Goal: Information Seeking & Learning: Learn about a topic

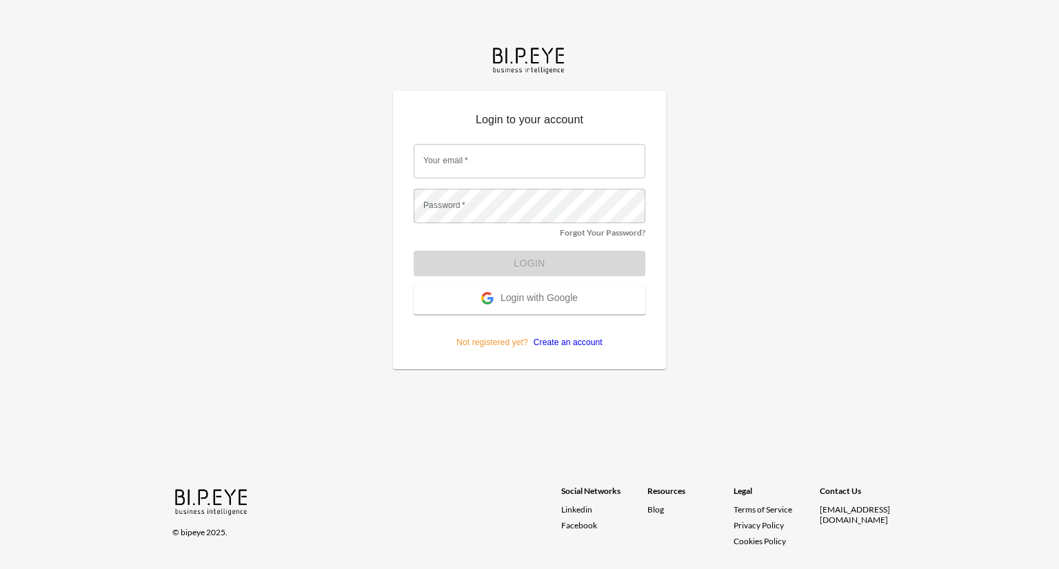
click at [547, 296] on span "Login with Google" at bounding box center [539, 299] width 77 height 14
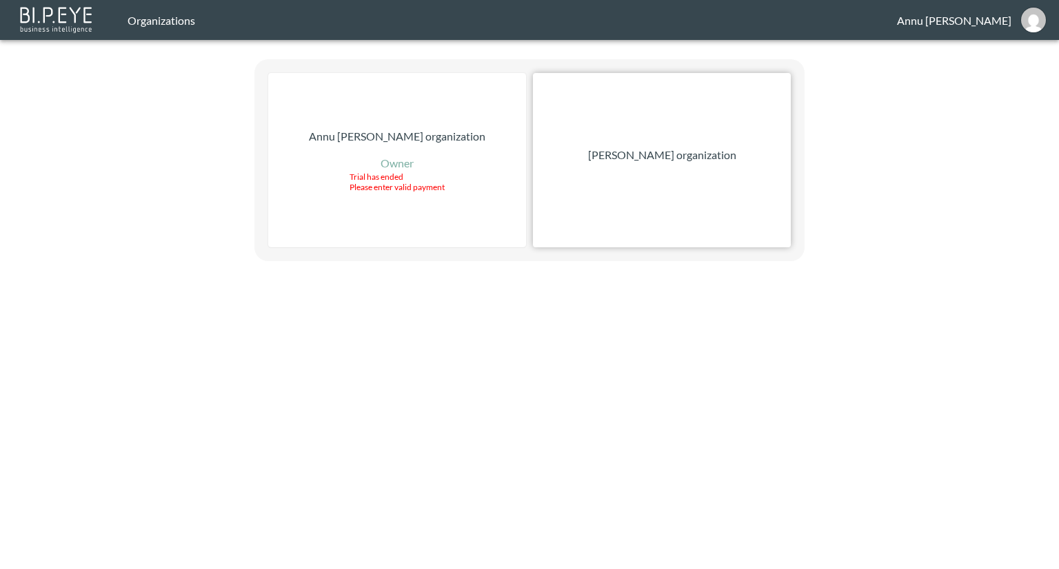
click at [672, 165] on div "[PERSON_NAME] organization" at bounding box center [662, 160] width 258 height 174
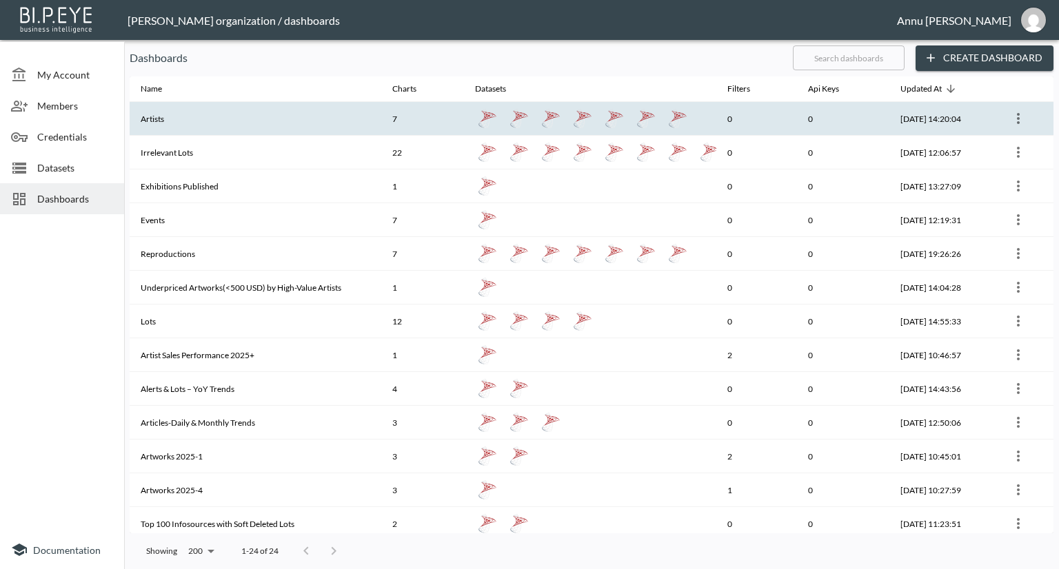
click at [351, 113] on th "Artists" at bounding box center [256, 119] width 252 height 34
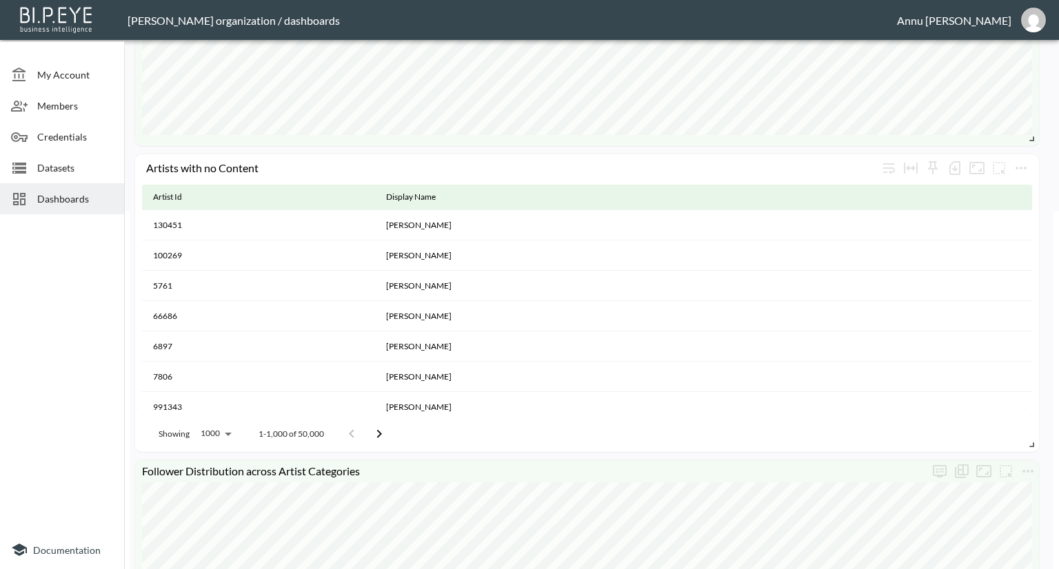
scroll to position [483, 0]
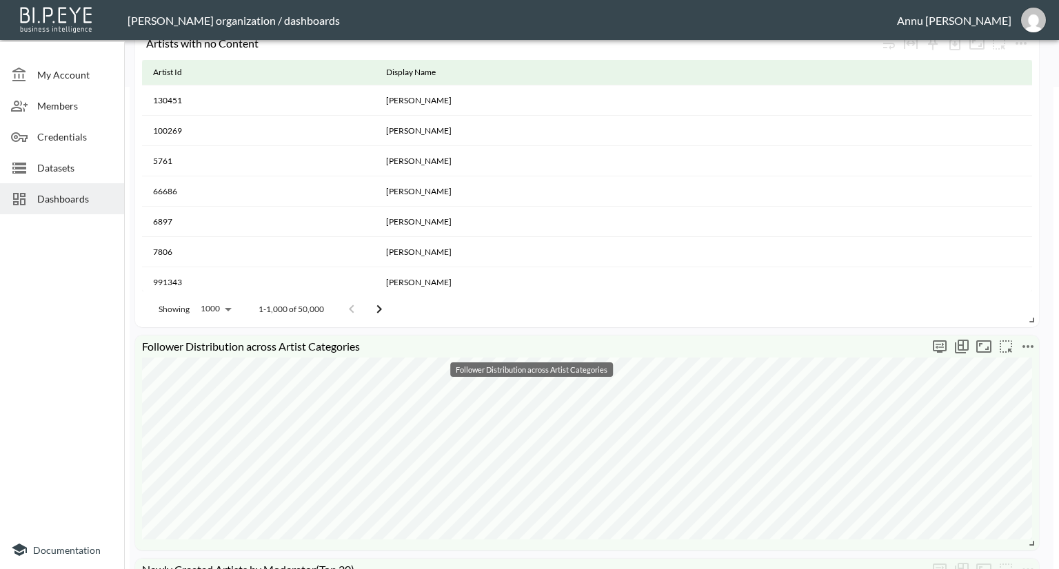
click at [729, 339] on div "Follower Distribution across Artist Categories" at bounding box center [587, 443] width 904 height 215
click at [793, 336] on div "Follower Distribution across Artist Categories" at bounding box center [587, 443] width 904 height 215
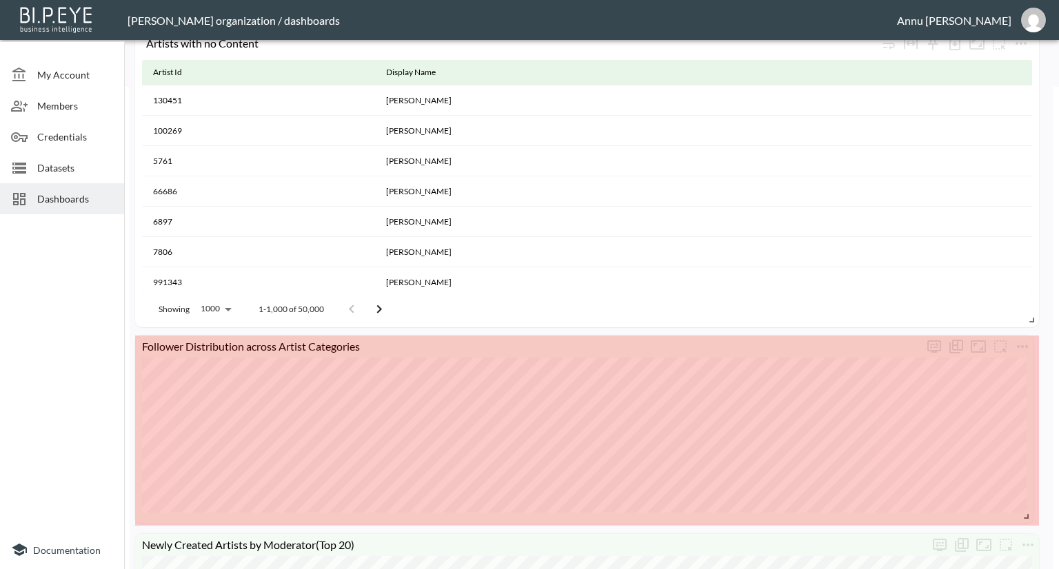
drag, startPoint x: 1034, startPoint y: 542, endPoint x: 1029, endPoint y: 515, distance: 27.4
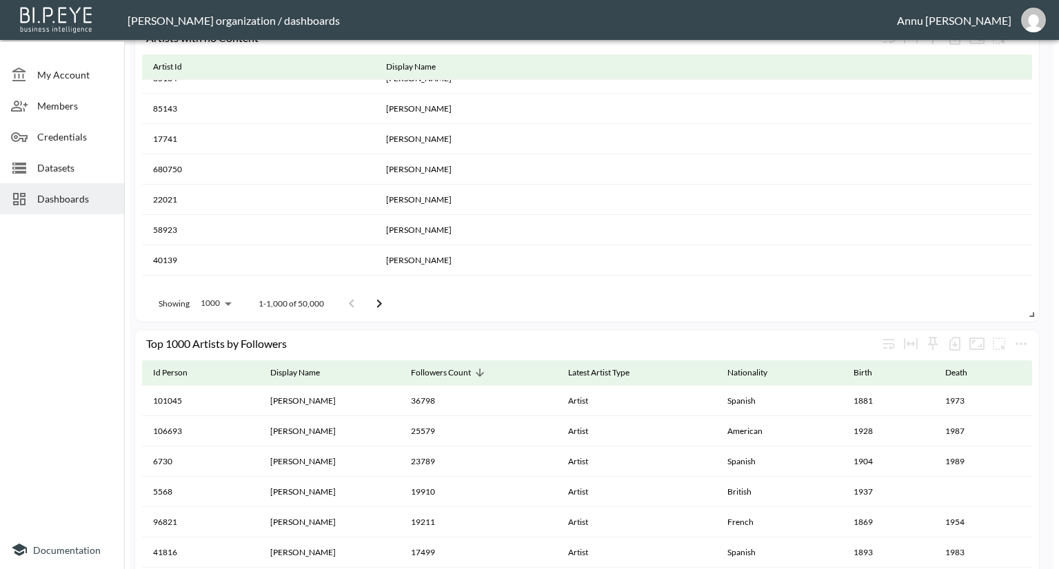
scroll to position [1103, 0]
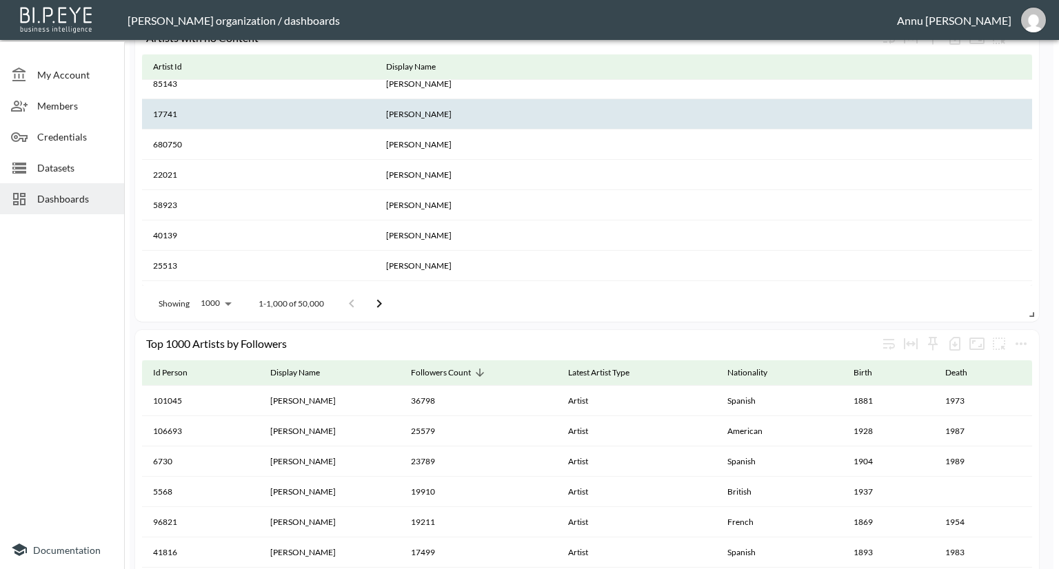
click at [388, 299] on button "Go to next page" at bounding box center [379, 304] width 28 height 28
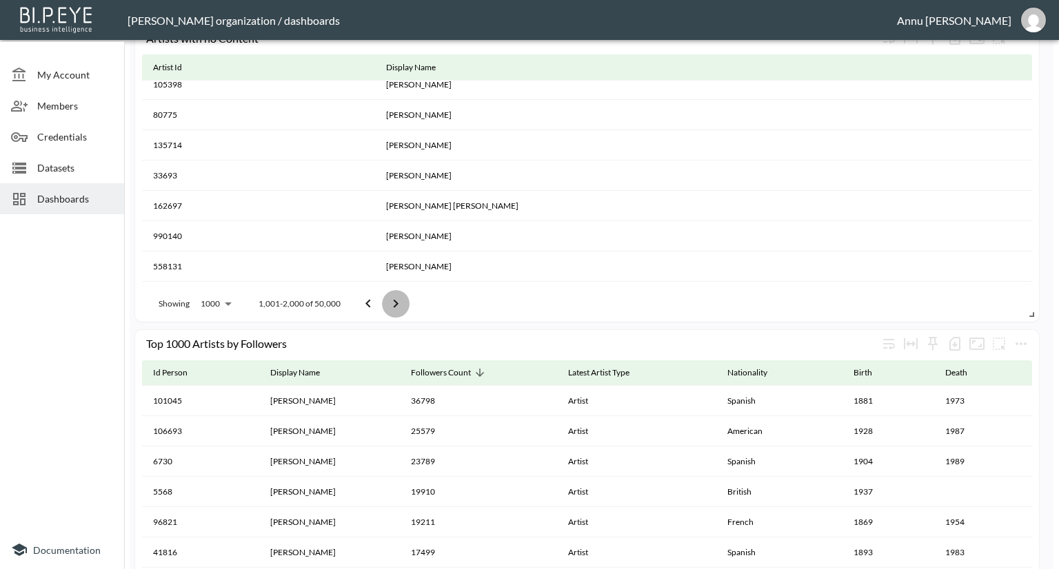
click at [396, 303] on icon "Go to next page" at bounding box center [396, 303] width 5 height 8
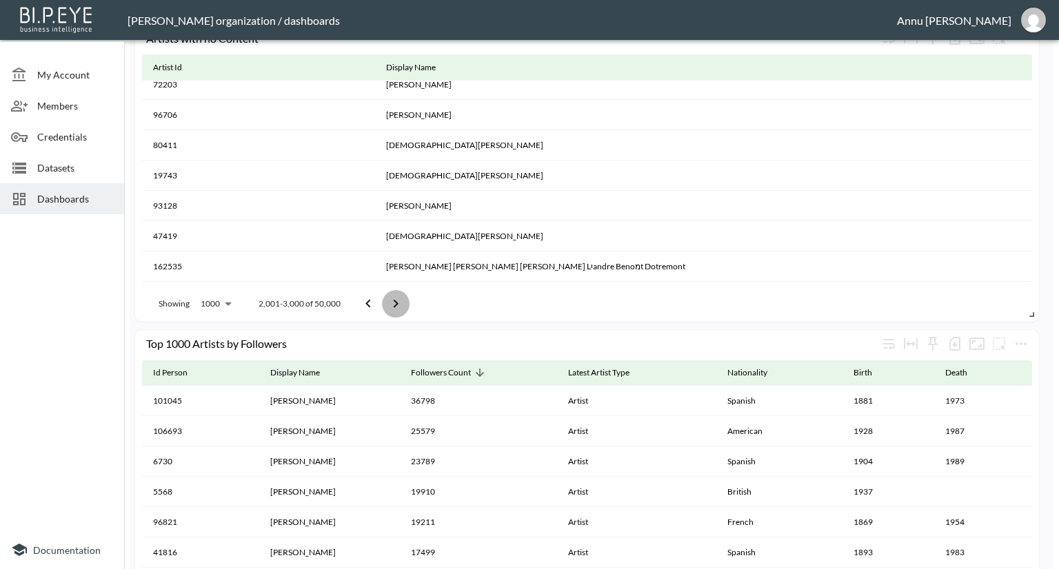
click at [403, 309] on button "Go to next page" at bounding box center [396, 304] width 28 height 28
click at [401, 304] on icon "Go to next page" at bounding box center [395, 304] width 17 height 17
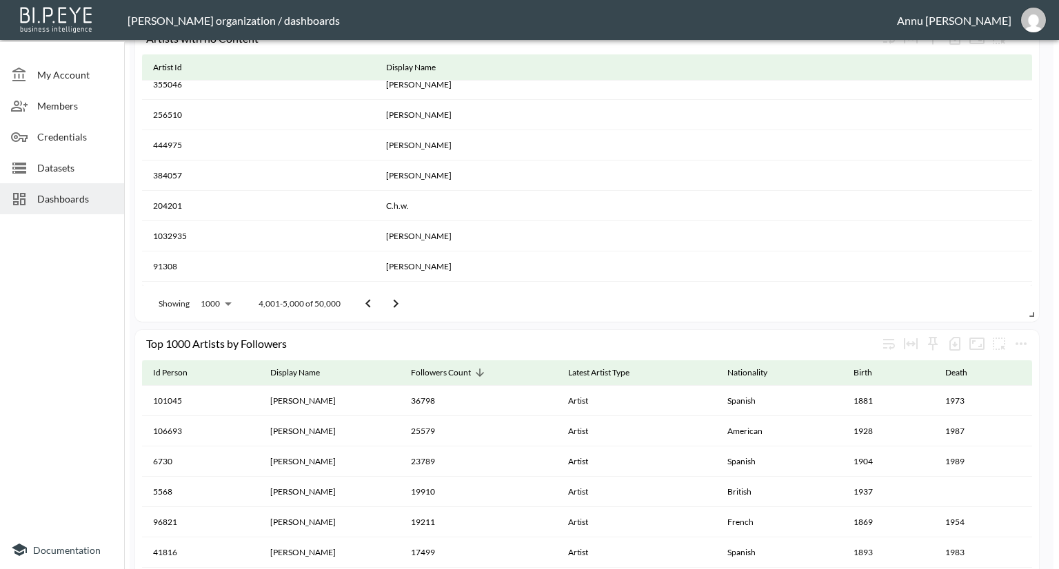
click at [400, 307] on icon "Go to next page" at bounding box center [395, 304] width 17 height 17
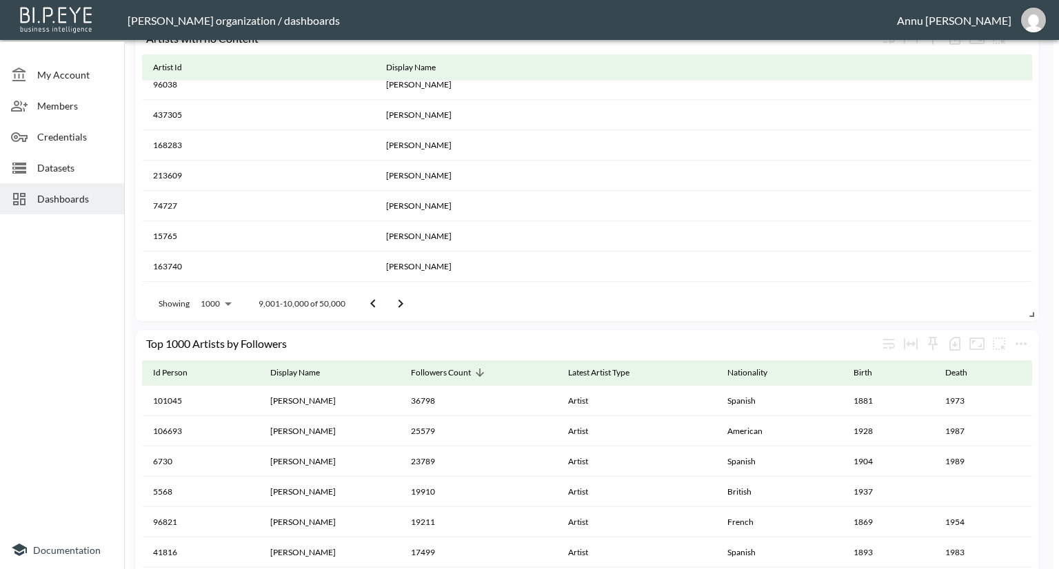
click at [400, 307] on icon "Go to next page" at bounding box center [400, 304] width 17 height 17
click at [400, 307] on icon "Go to next page" at bounding box center [405, 304] width 17 height 17
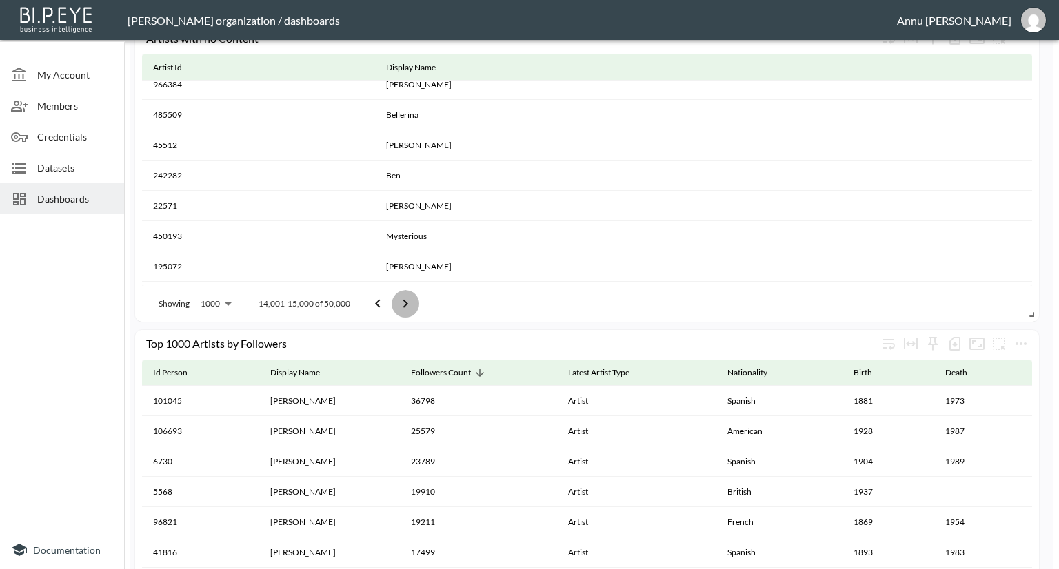
click at [400, 307] on icon "Go to next page" at bounding box center [405, 304] width 17 height 17
click at [405, 309] on icon "Go to next page" at bounding box center [405, 304] width 17 height 17
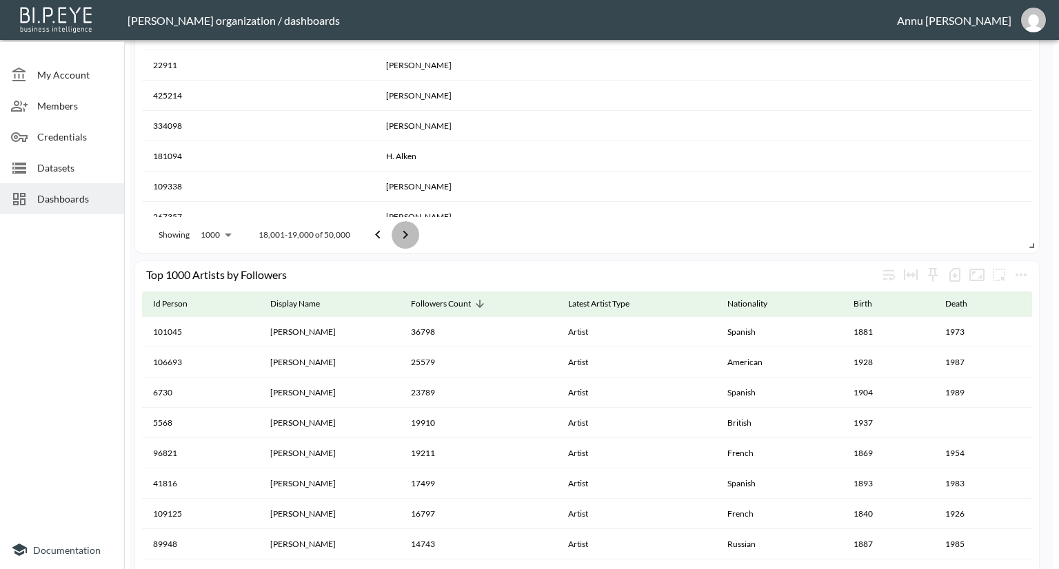
click at [409, 234] on icon "Go to next page" at bounding box center [405, 235] width 17 height 17
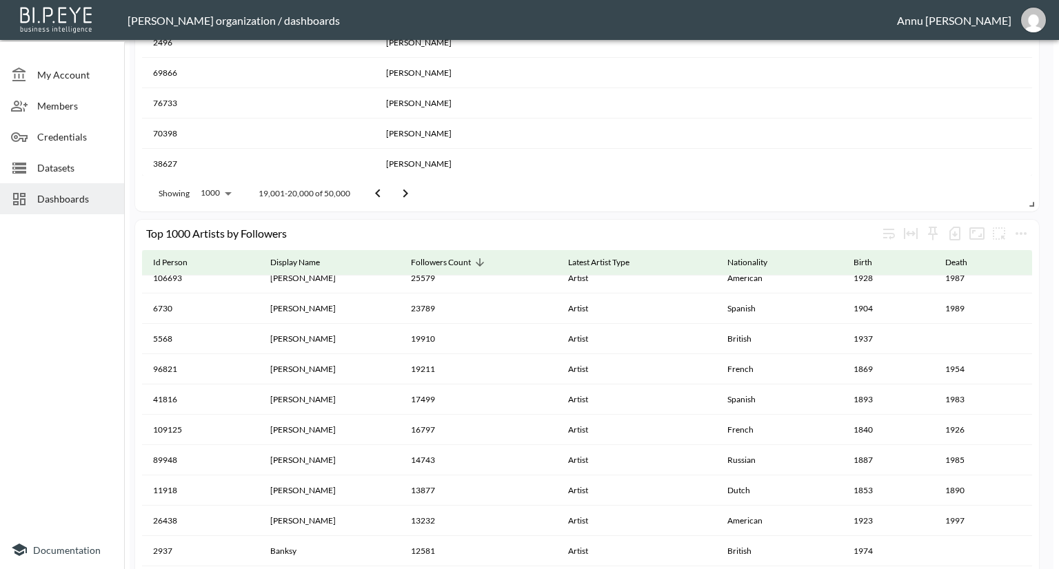
scroll to position [0, 0]
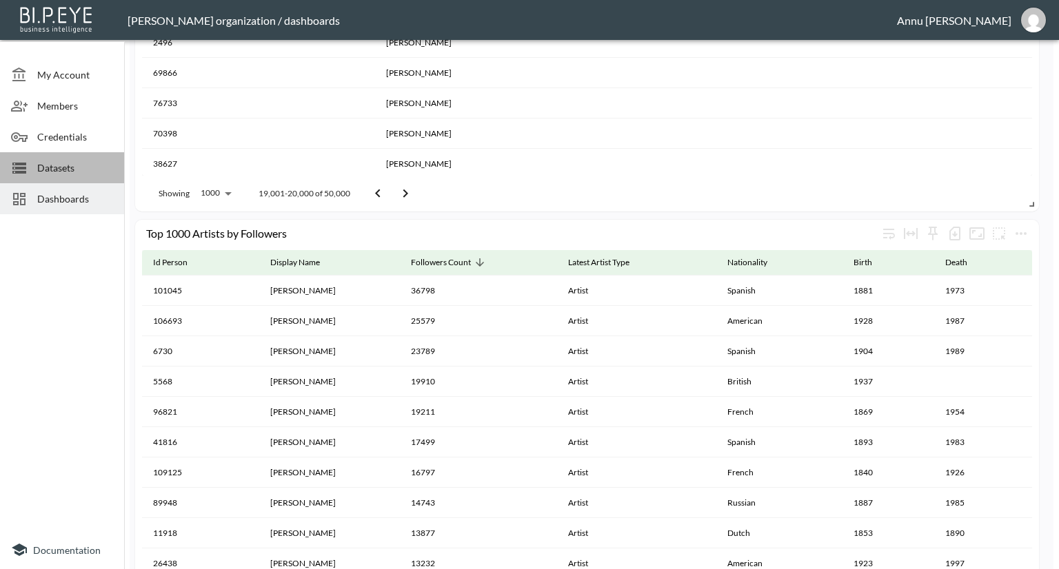
click at [84, 166] on span "Datasets" at bounding box center [75, 168] width 76 height 14
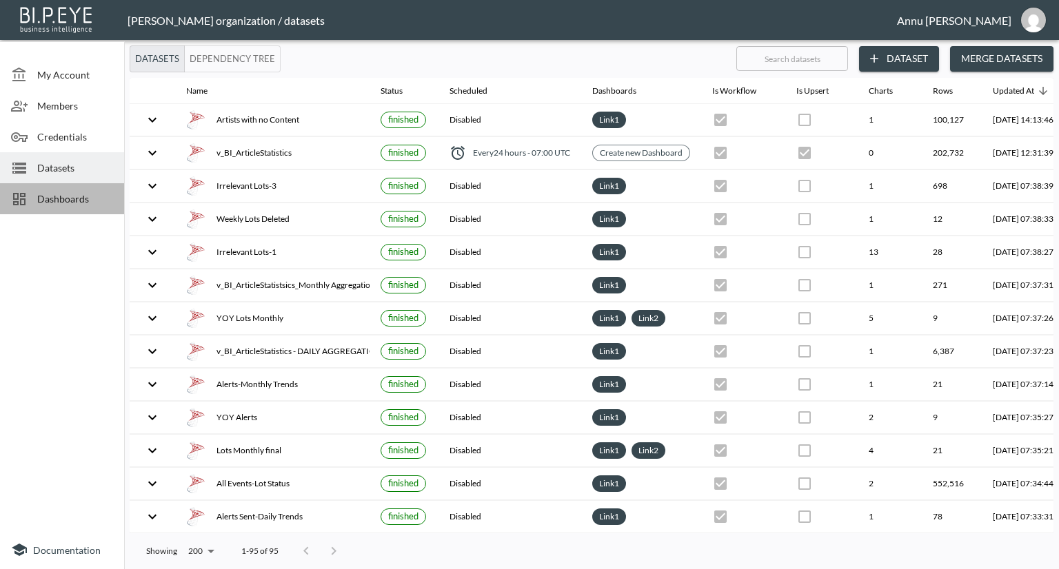
click at [94, 197] on span "Dashboards" at bounding box center [75, 199] width 76 height 14
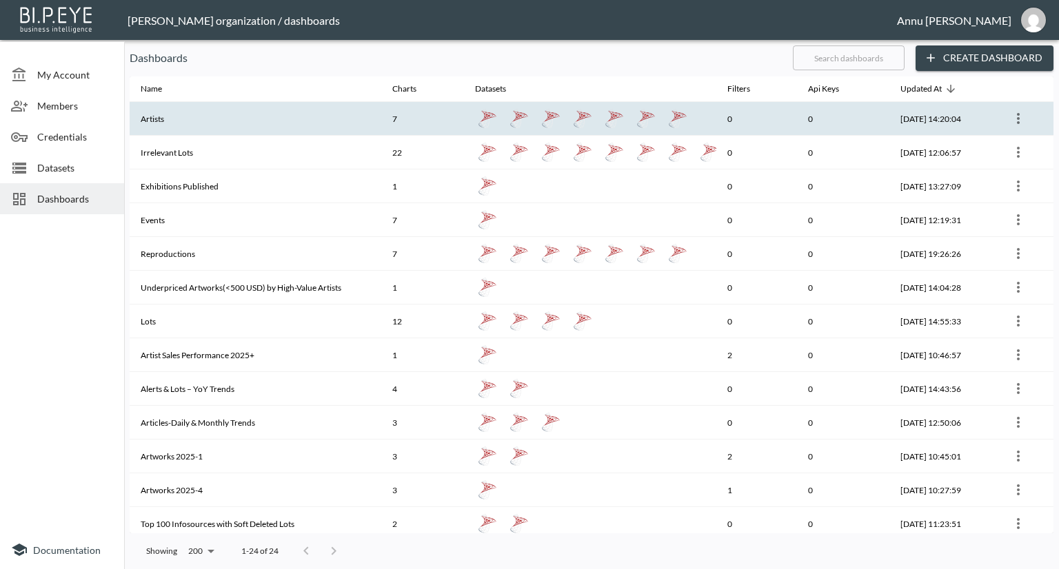
click at [190, 125] on th "Artists" at bounding box center [256, 119] width 252 height 34
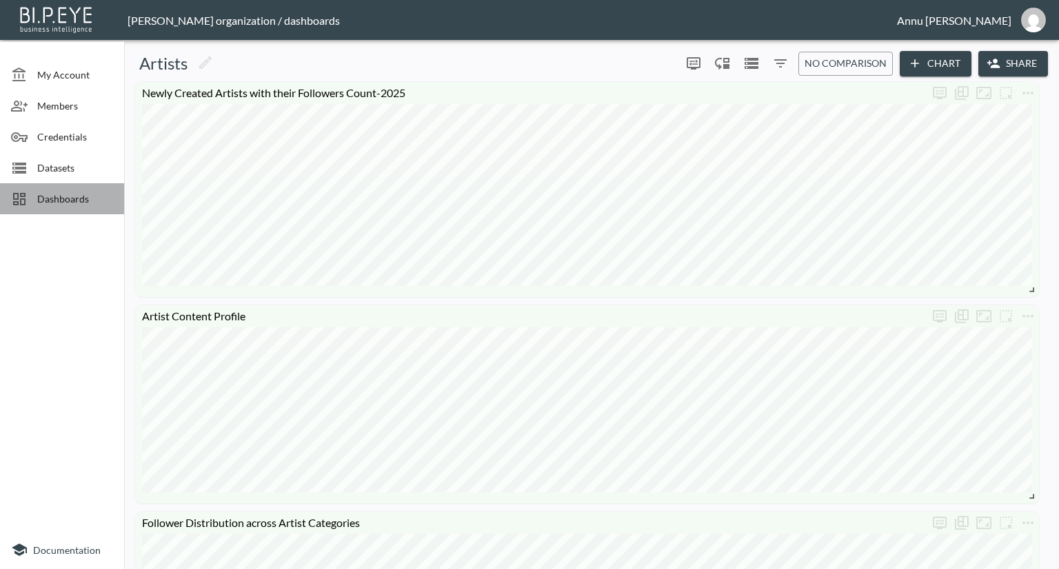
click at [85, 203] on span "Dashboards" at bounding box center [75, 199] width 76 height 14
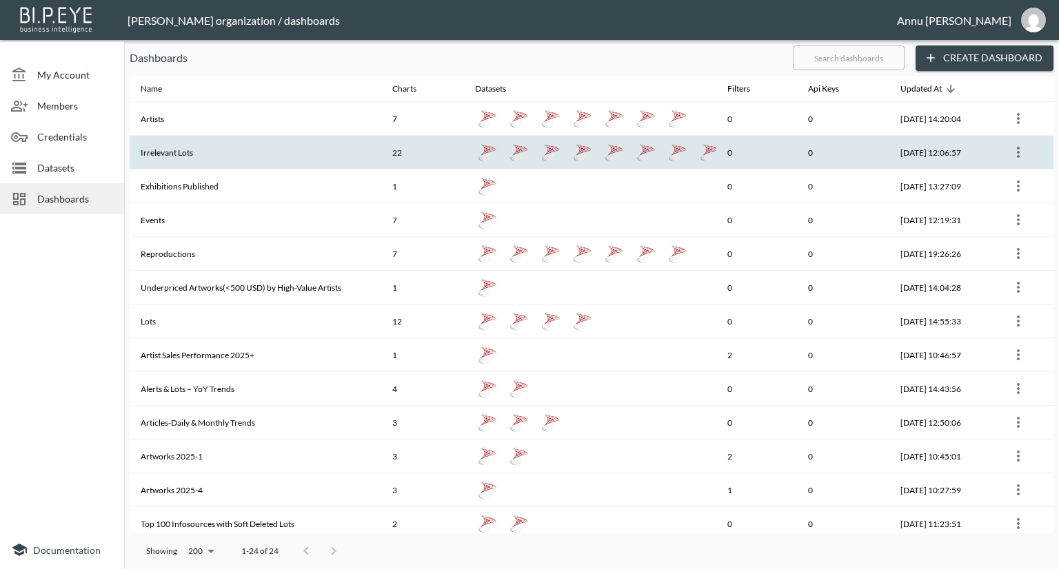
click at [205, 142] on th "Irrelevant Lots" at bounding box center [256, 153] width 252 height 34
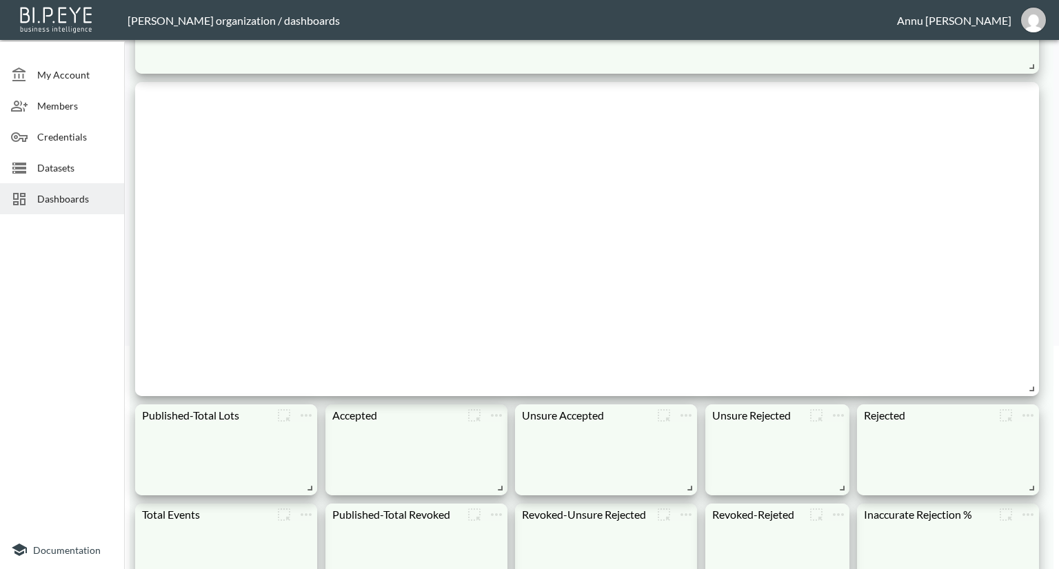
scroll to position [182, 0]
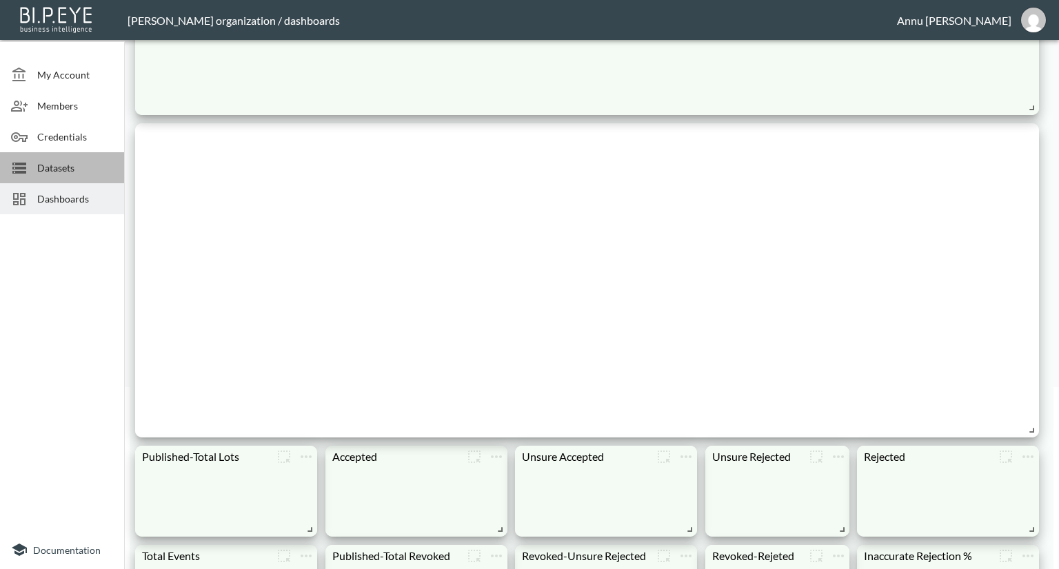
click at [52, 168] on span "Datasets" at bounding box center [75, 168] width 76 height 14
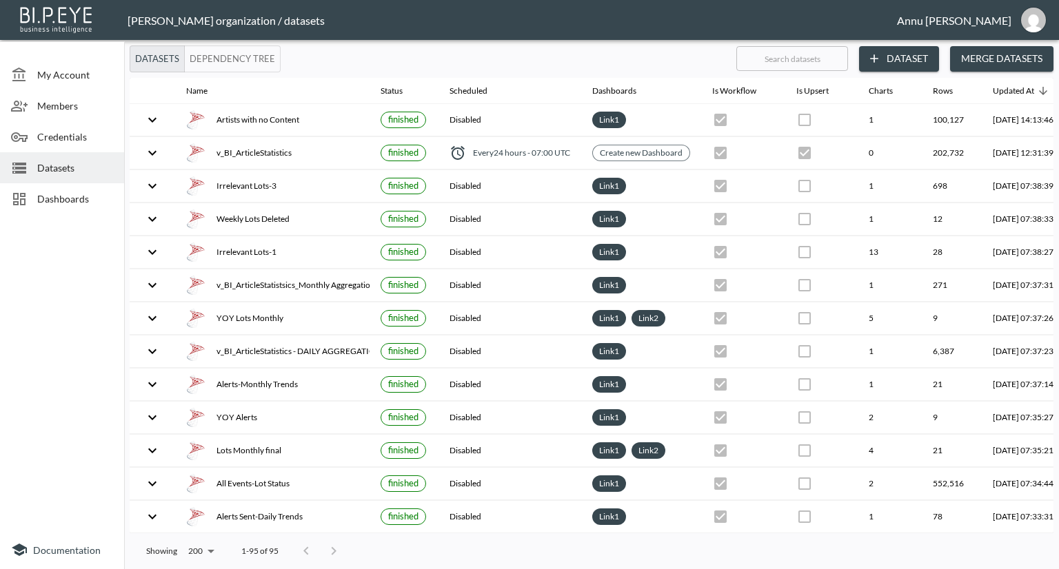
click at [68, 195] on span "Dashboards" at bounding box center [75, 199] width 76 height 14
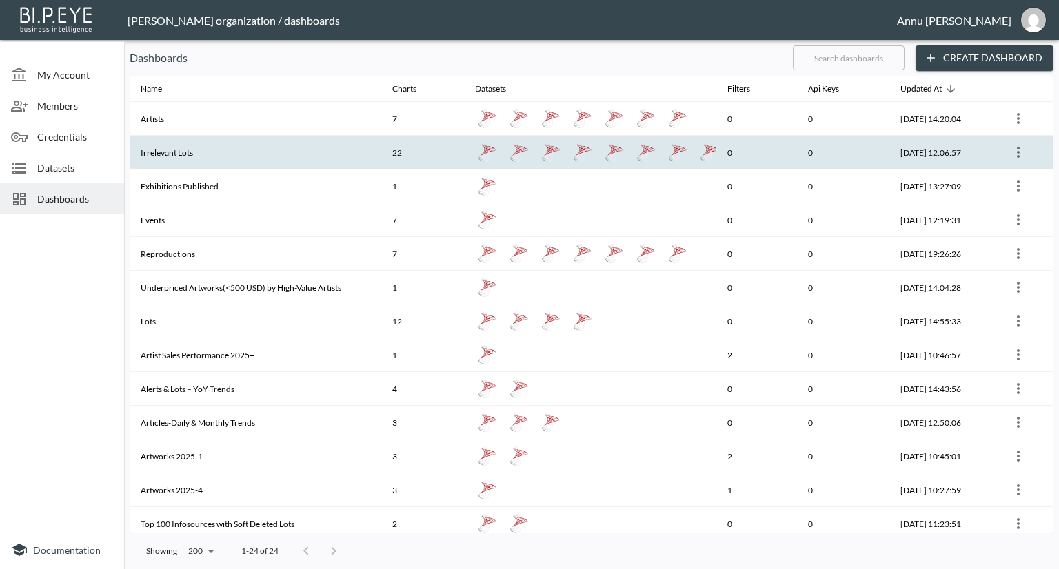
click at [209, 147] on th "Irrelevant Lots" at bounding box center [256, 153] width 252 height 34
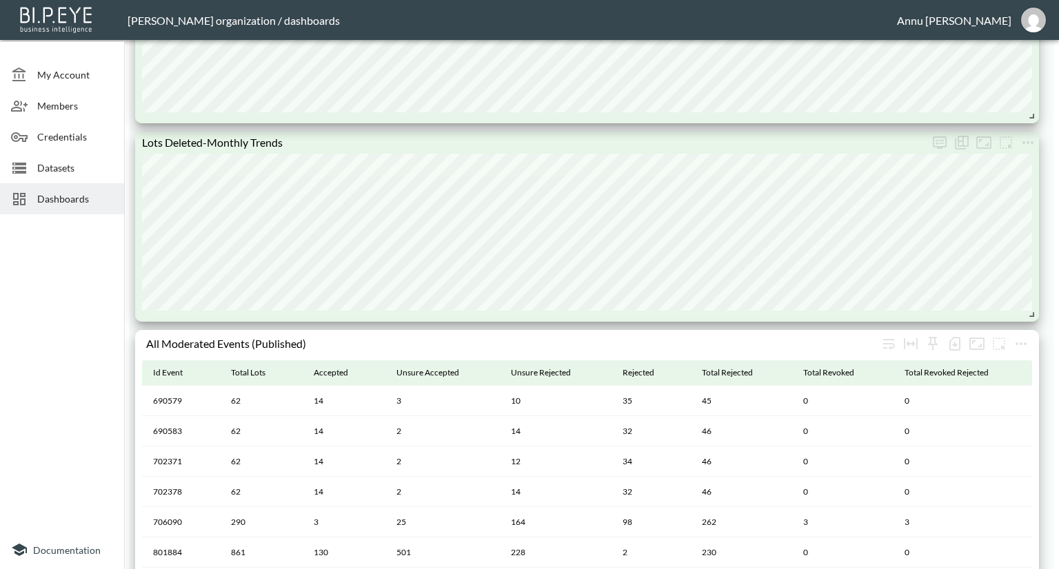
scroll to position [1586, 0]
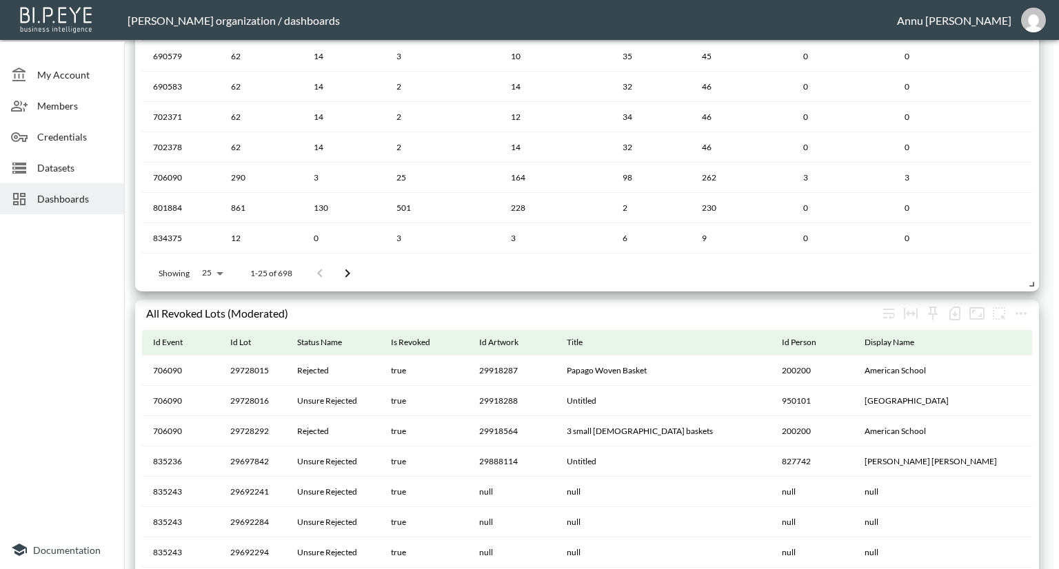
click at [81, 171] on span "Datasets" at bounding box center [75, 168] width 76 height 14
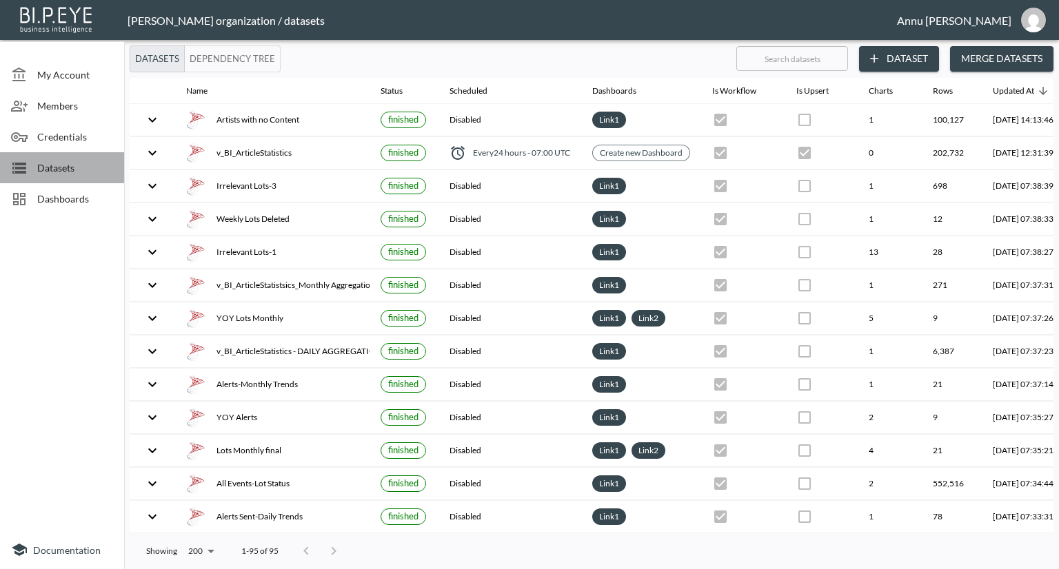
click at [68, 165] on span "Datasets" at bounding box center [75, 168] width 76 height 14
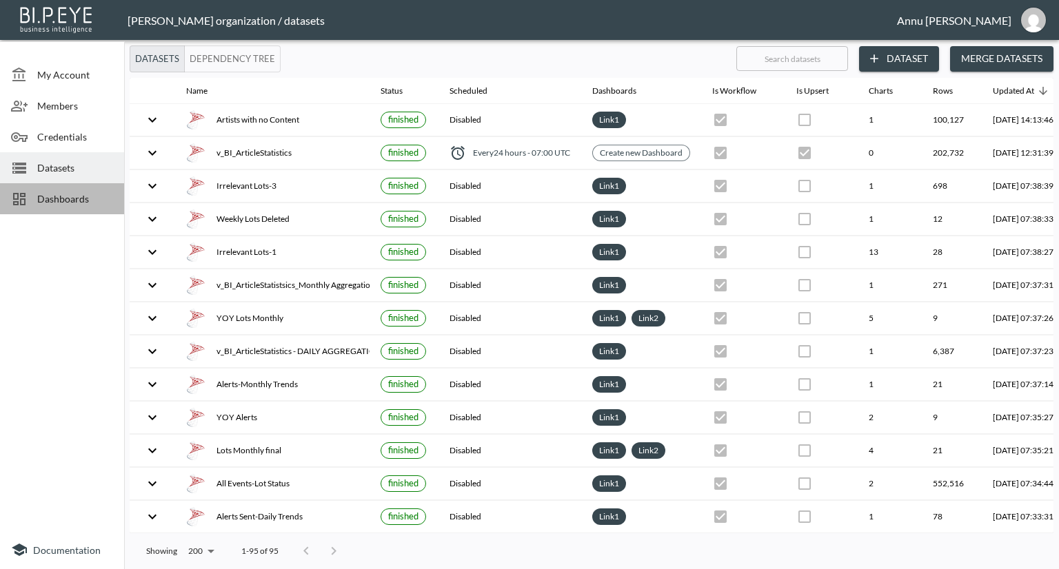
click at [88, 196] on span "Dashboards" at bounding box center [75, 199] width 76 height 14
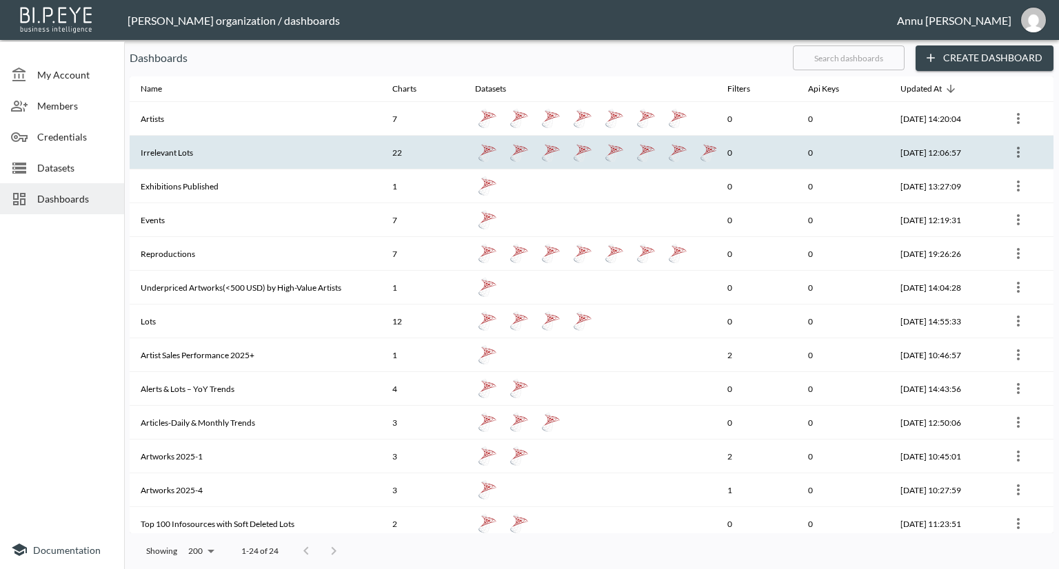
click at [193, 147] on th "Irrelevant Lots" at bounding box center [256, 153] width 252 height 34
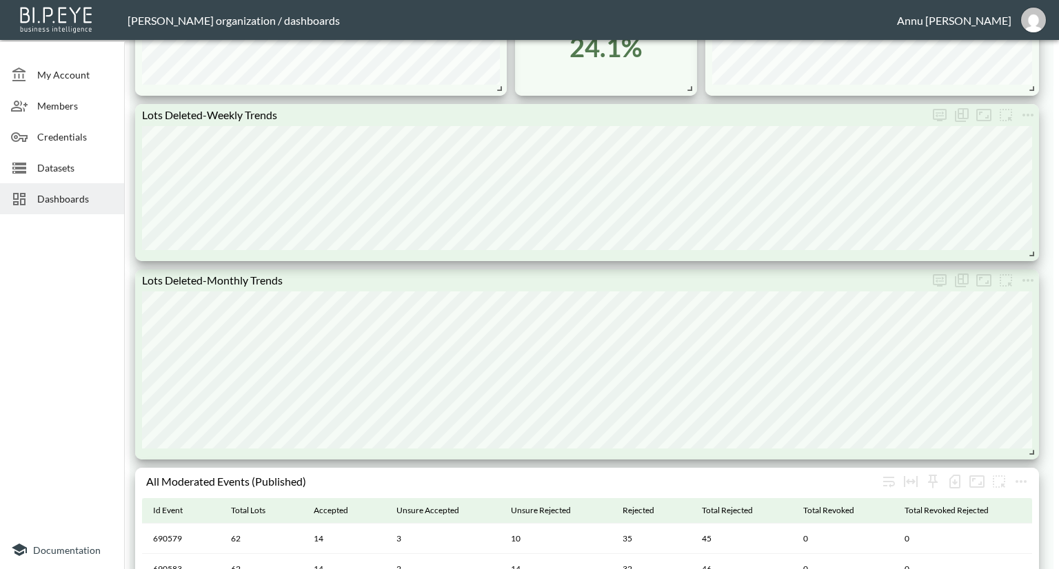
scroll to position [1379, 0]
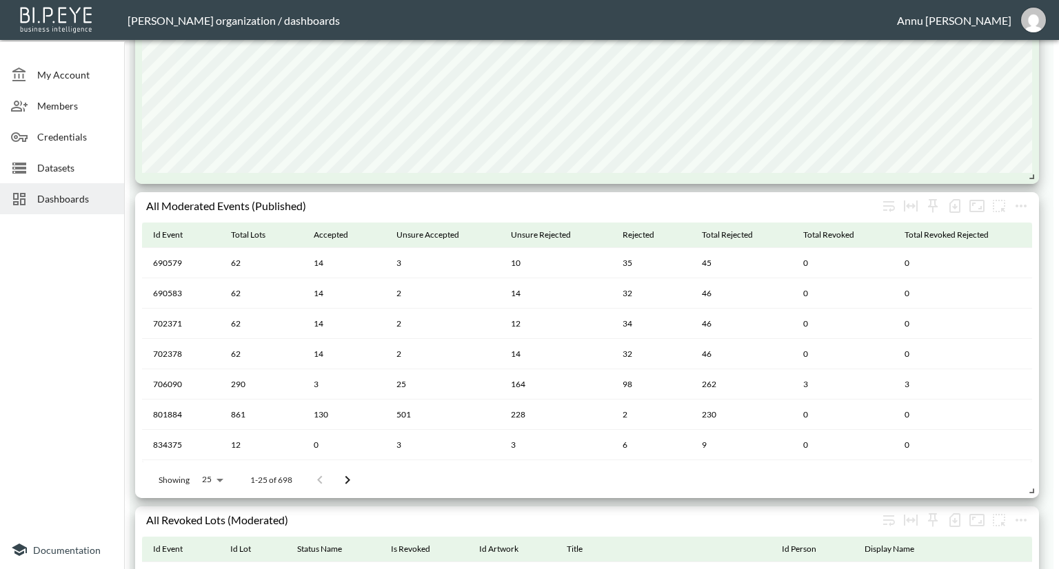
click at [81, 199] on span "Dashboards" at bounding box center [75, 199] width 76 height 14
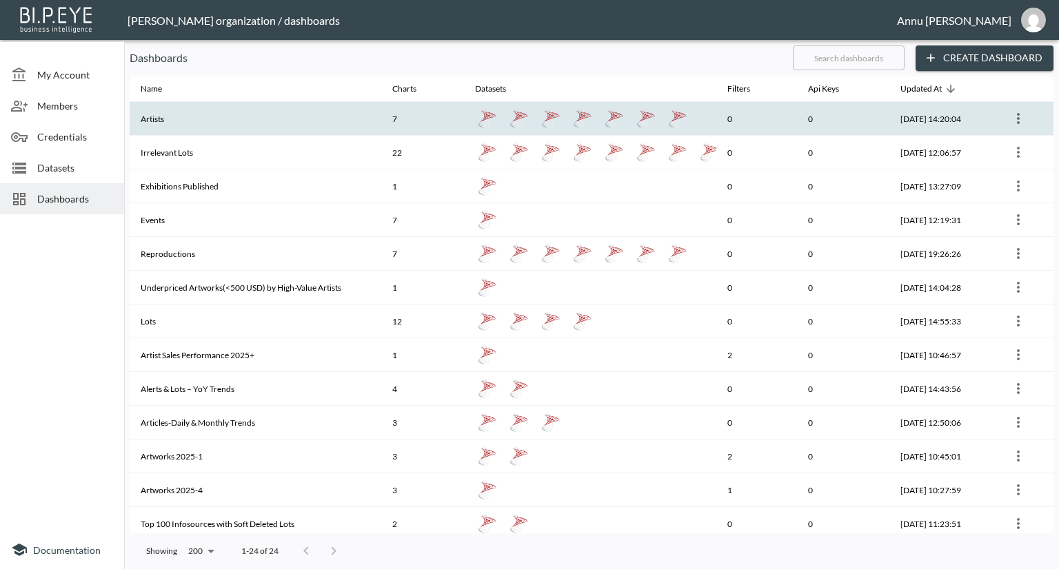
click at [175, 119] on th "Artists" at bounding box center [256, 119] width 252 height 34
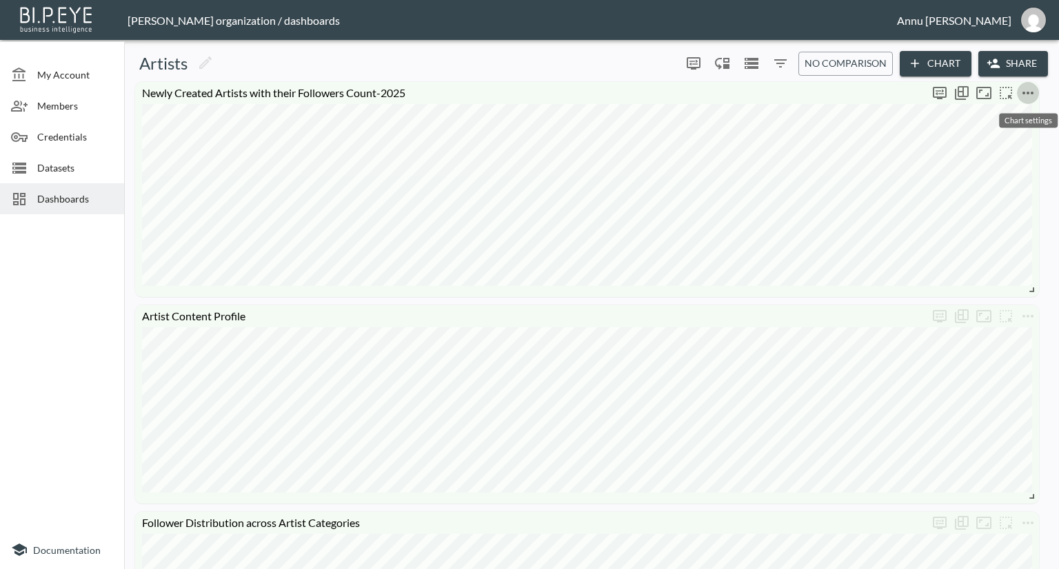
click at [1029, 92] on icon "more" at bounding box center [1027, 93] width 11 height 3
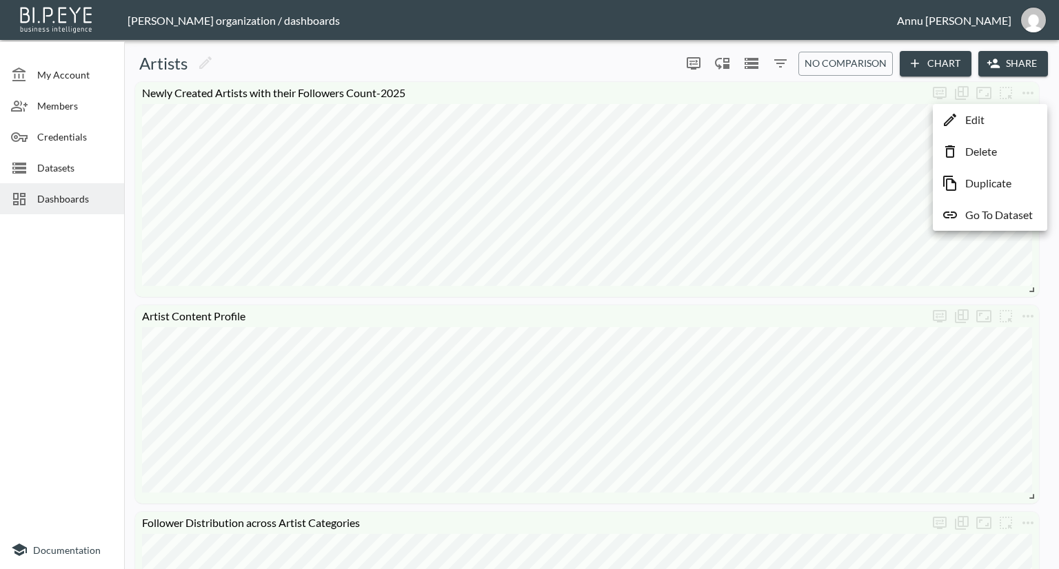
click at [1002, 121] on li "Edit" at bounding box center [990, 120] width 108 height 25
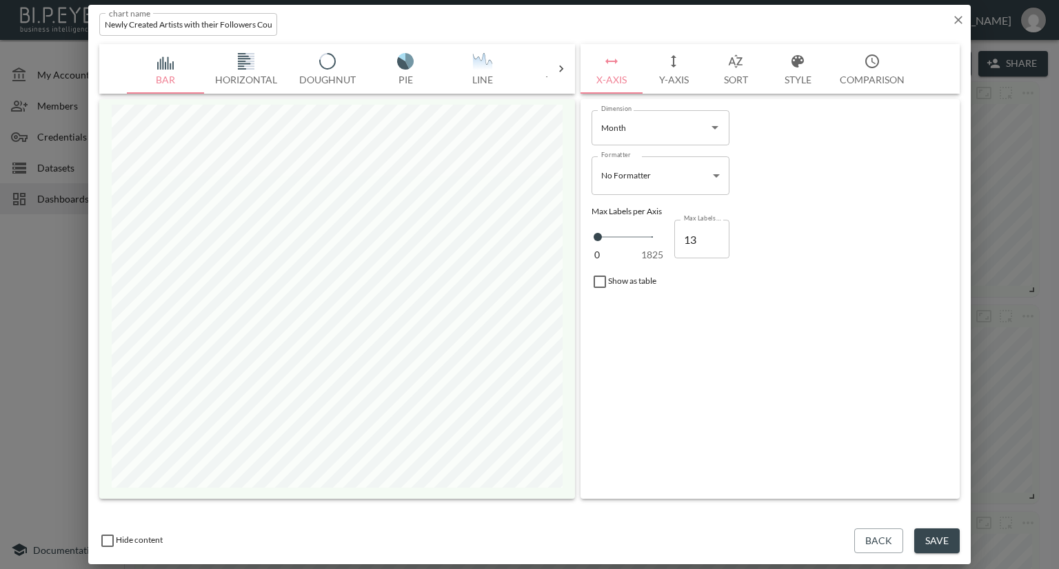
click at [669, 77] on button "Y-Axis" at bounding box center [674, 69] width 62 height 50
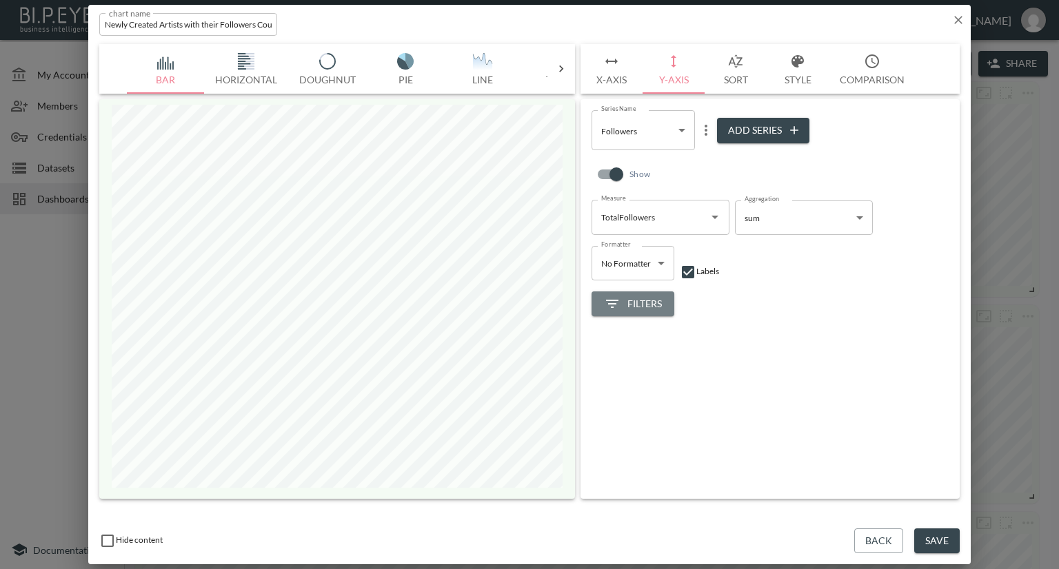
click at [636, 304] on span "Filters" at bounding box center [633, 304] width 58 height 17
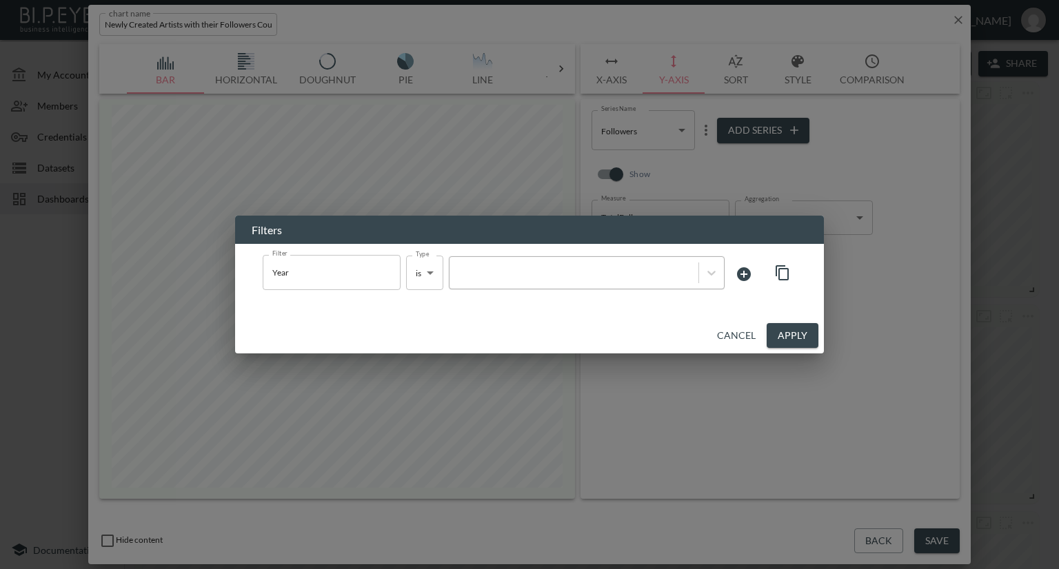
click at [670, 295] on div "Filter Year Filter Type is is Type" at bounding box center [530, 273] width 556 height 59
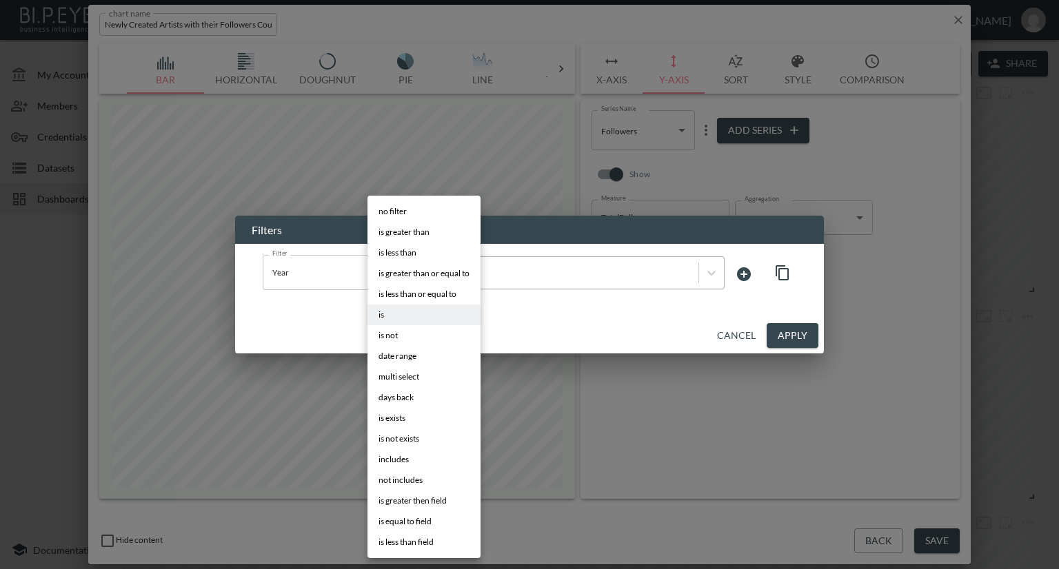
click at [429, 272] on body "BI.P.EYE, Interactive Analytics Dashboards - app [PERSON_NAME] organization / d…" at bounding box center [529, 284] width 1059 height 569
click at [572, 276] on div at bounding box center [529, 284] width 1059 height 569
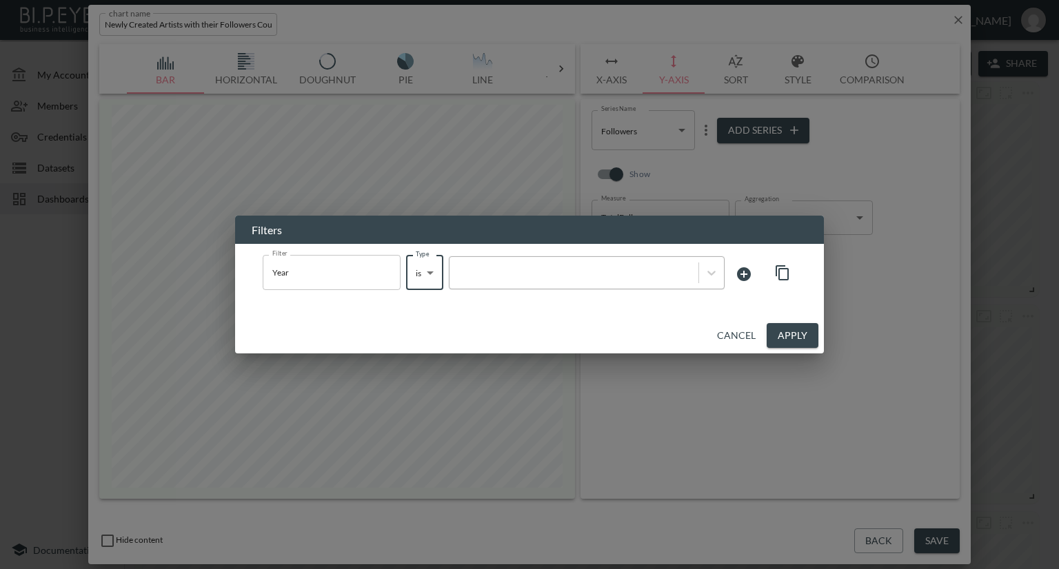
click at [756, 333] on button "Cancel" at bounding box center [736, 336] width 50 height 26
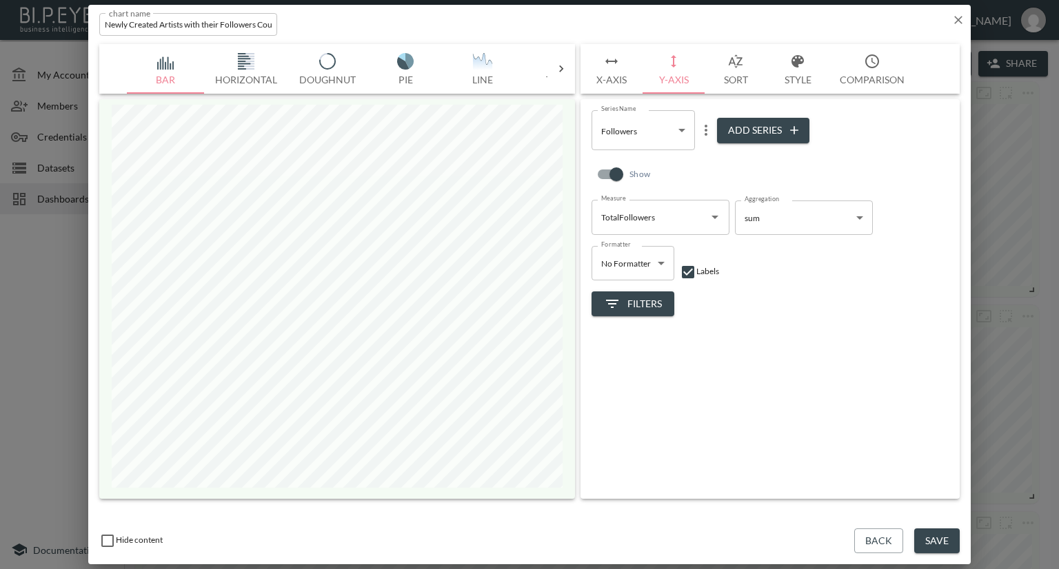
click at [758, 313] on div "Filters" at bounding box center [770, 299] width 357 height 37
click at [665, 310] on button "Filters" at bounding box center [633, 305] width 83 height 26
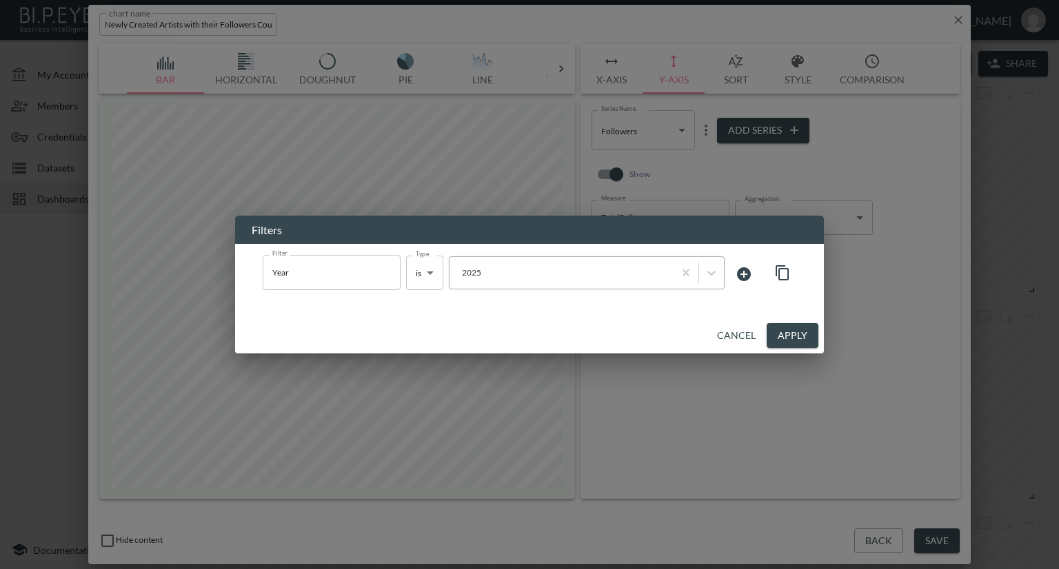
click at [655, 274] on div at bounding box center [561, 272] width 210 height 13
click at [782, 277] on icon "button" at bounding box center [782, 273] width 17 height 17
click at [747, 329] on button "Cancel" at bounding box center [736, 336] width 50 height 26
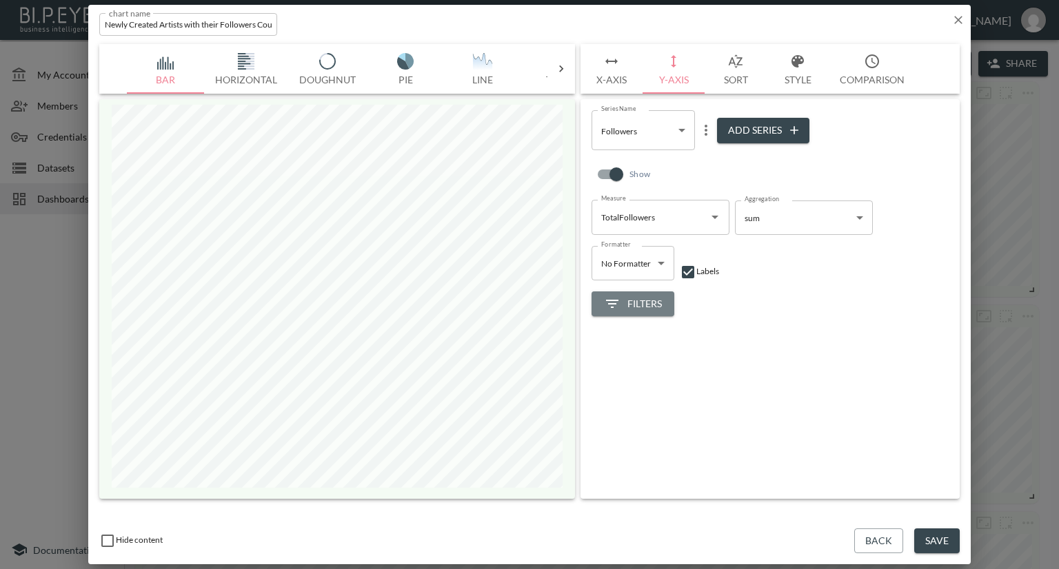
click at [659, 299] on span "Filters" at bounding box center [633, 304] width 58 height 17
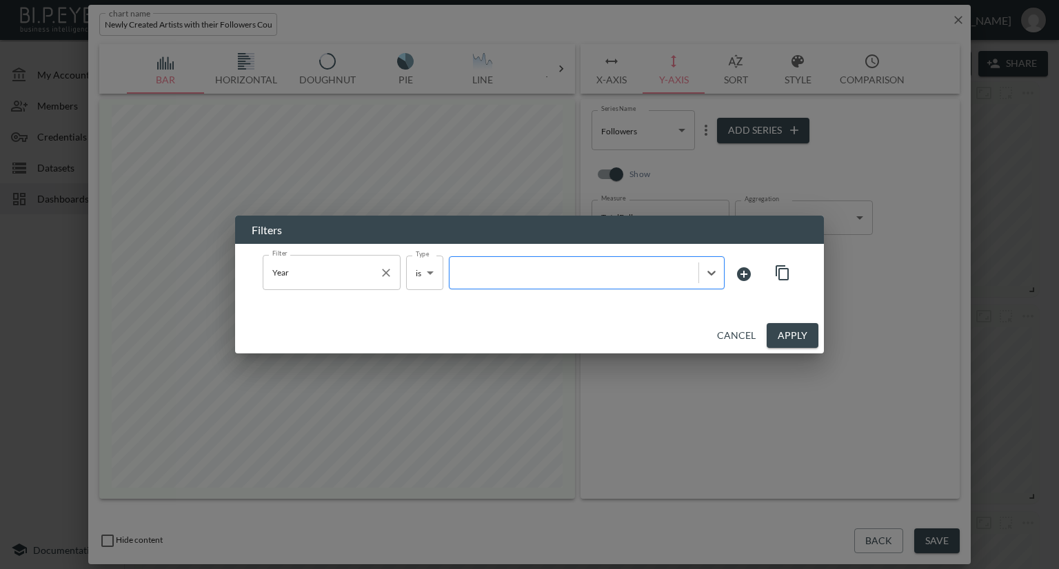
click at [356, 283] on input "Year" at bounding box center [321, 272] width 105 height 22
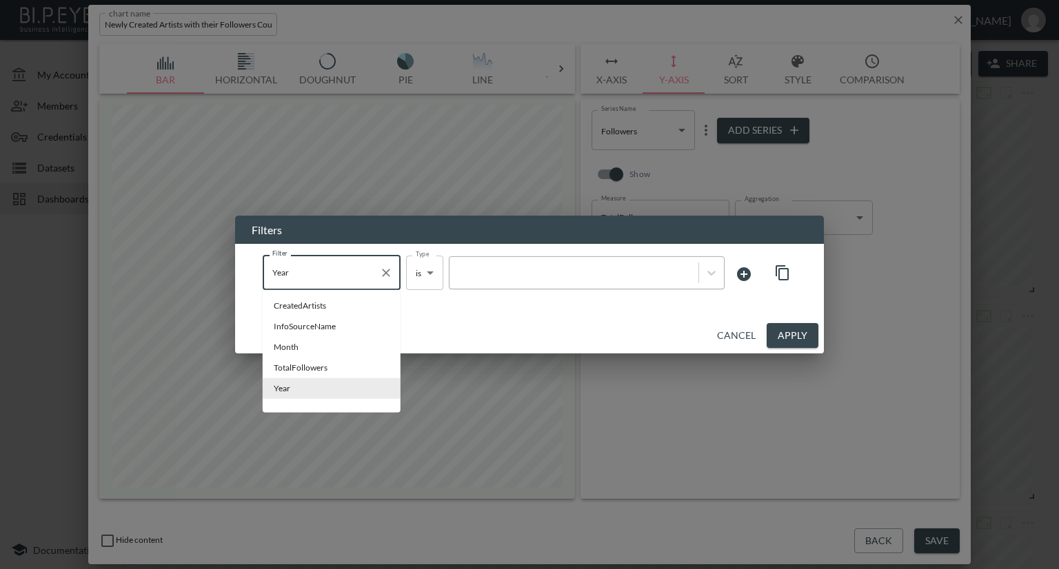
click at [386, 273] on icon "Clear" at bounding box center [386, 273] width 8 height 8
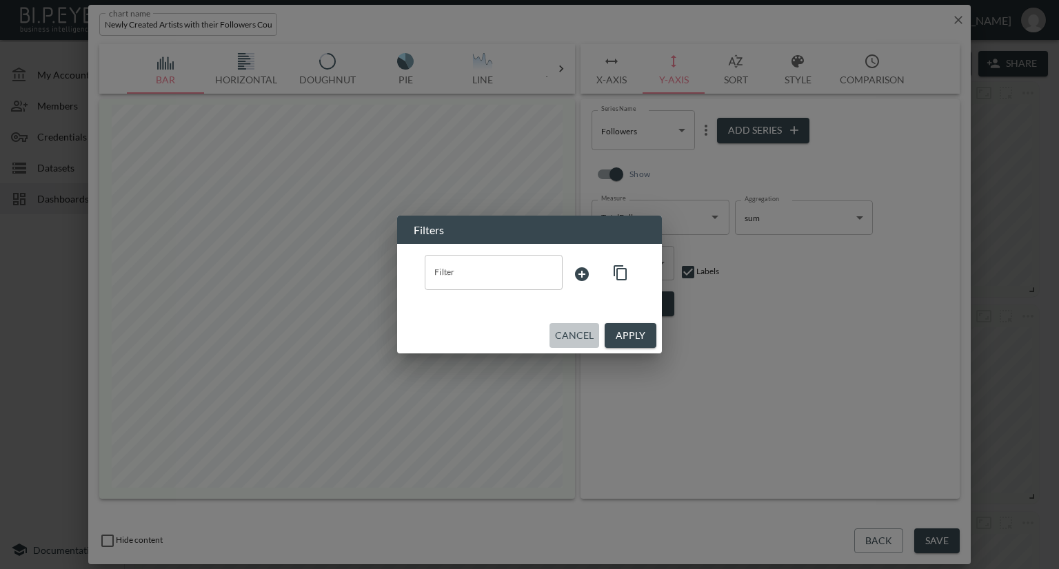
click at [587, 333] on button "Cancel" at bounding box center [574, 336] width 50 height 26
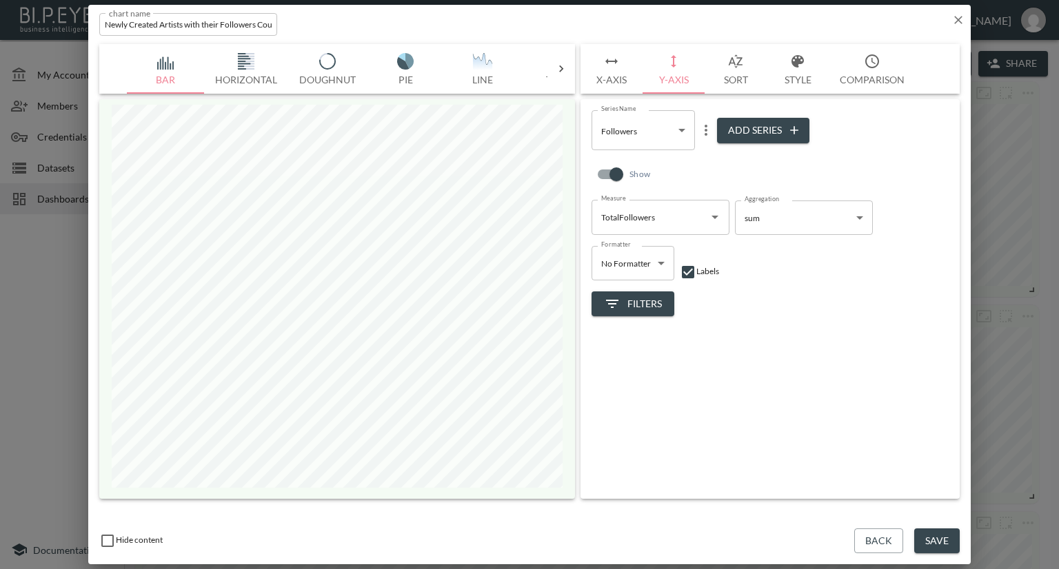
click at [660, 293] on button "Filters" at bounding box center [633, 305] width 83 height 26
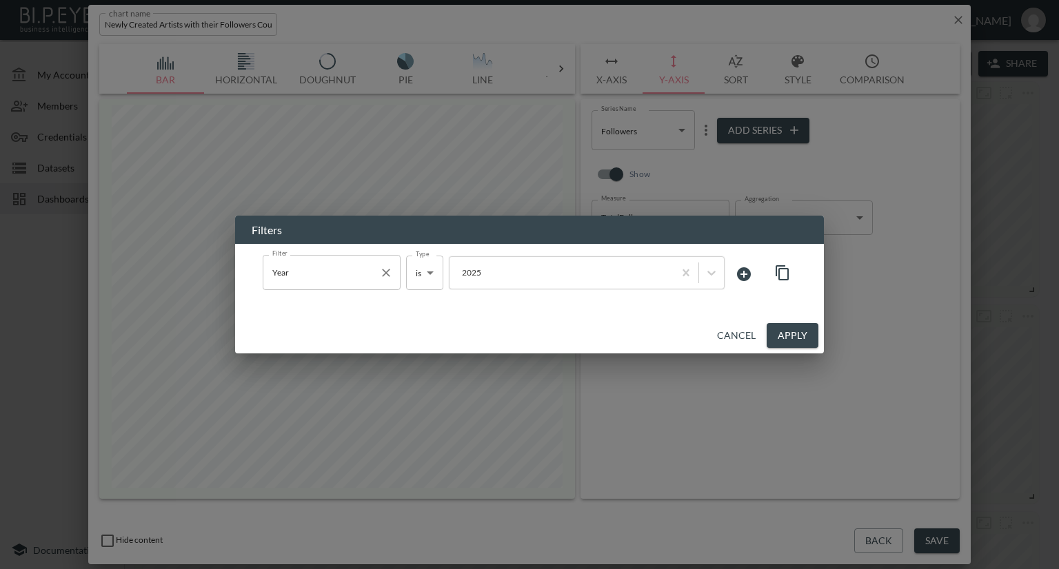
click at [394, 273] on button "Clear" at bounding box center [385, 272] width 19 height 19
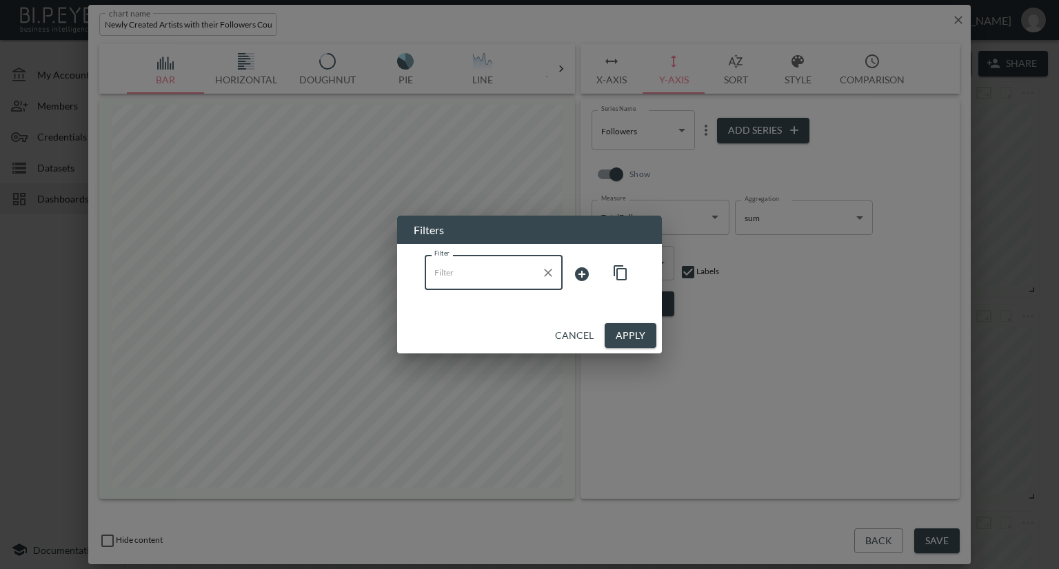
drag, startPoint x: 623, startPoint y: 334, endPoint x: 687, endPoint y: 327, distance: 64.6
click at [623, 334] on button "Apply" at bounding box center [631, 336] width 52 height 26
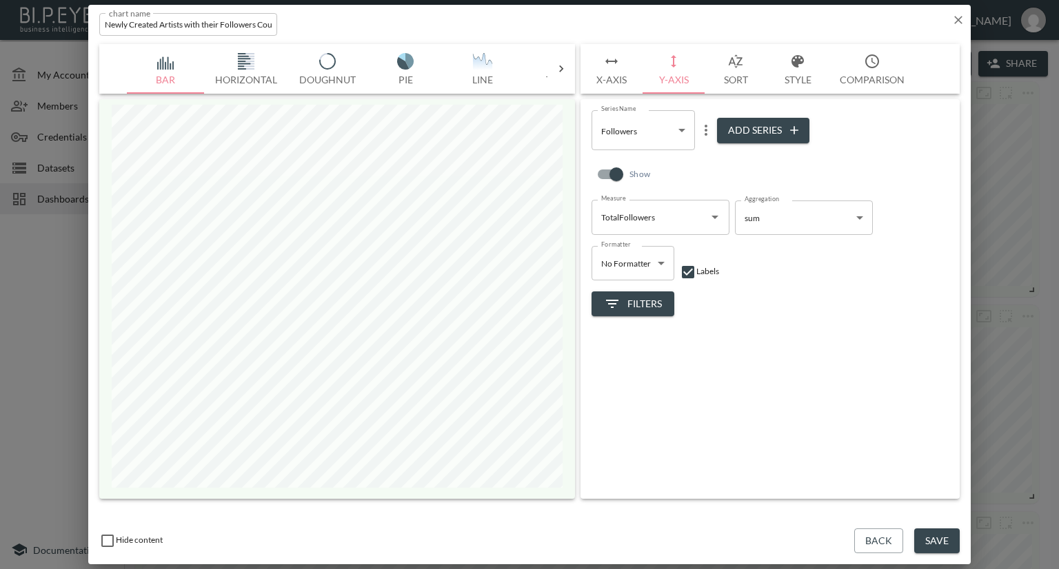
click at [652, 301] on span "Filters" at bounding box center [633, 304] width 58 height 17
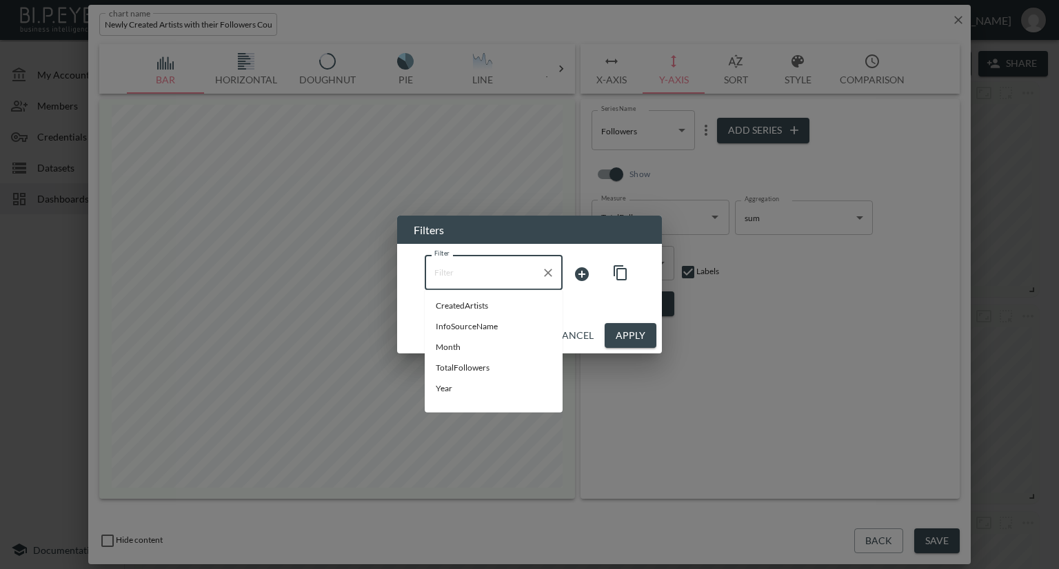
click at [493, 281] on input "Filter" at bounding box center [483, 272] width 105 height 22
click at [456, 385] on span "Year" at bounding box center [494, 389] width 116 height 12
type input "Year"
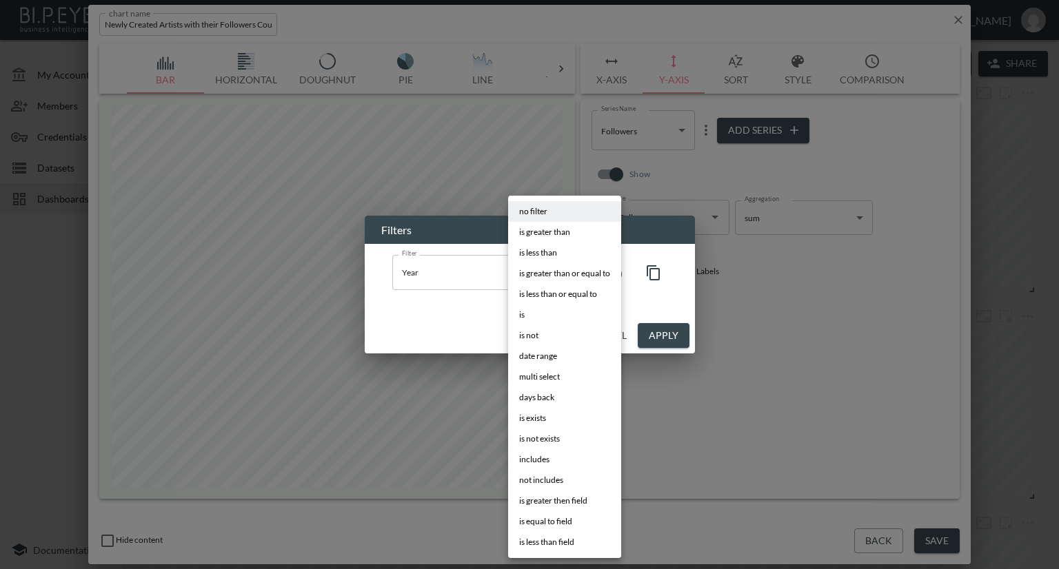
click at [543, 279] on body "BI.P.EYE, Interactive Analytics Dashboards - app [PERSON_NAME] organization / d…" at bounding box center [529, 284] width 1059 height 569
click at [542, 312] on li "is" at bounding box center [564, 315] width 113 height 21
type input "is"
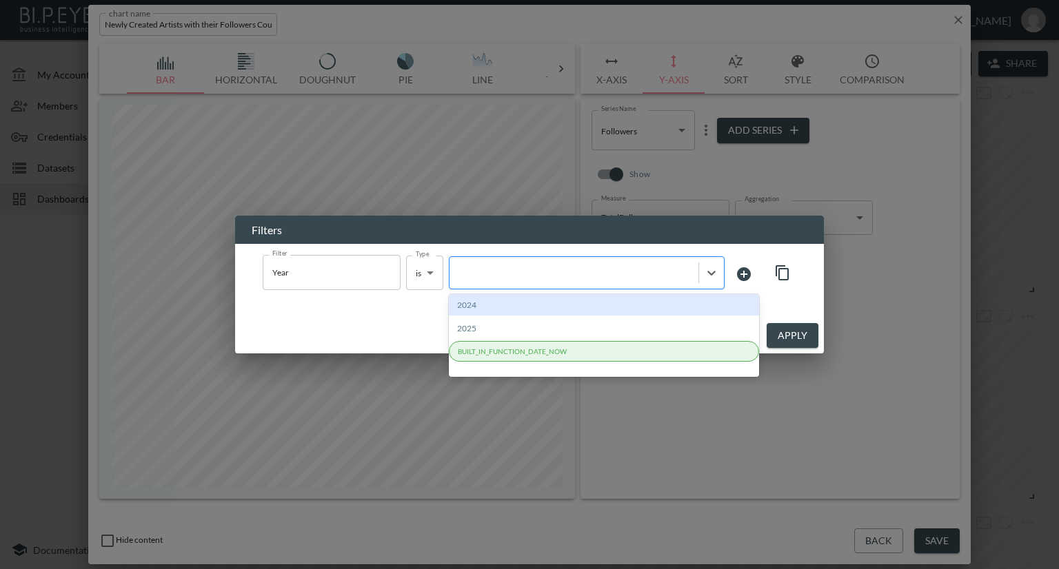
click at [578, 279] on div at bounding box center [573, 272] width 235 height 13
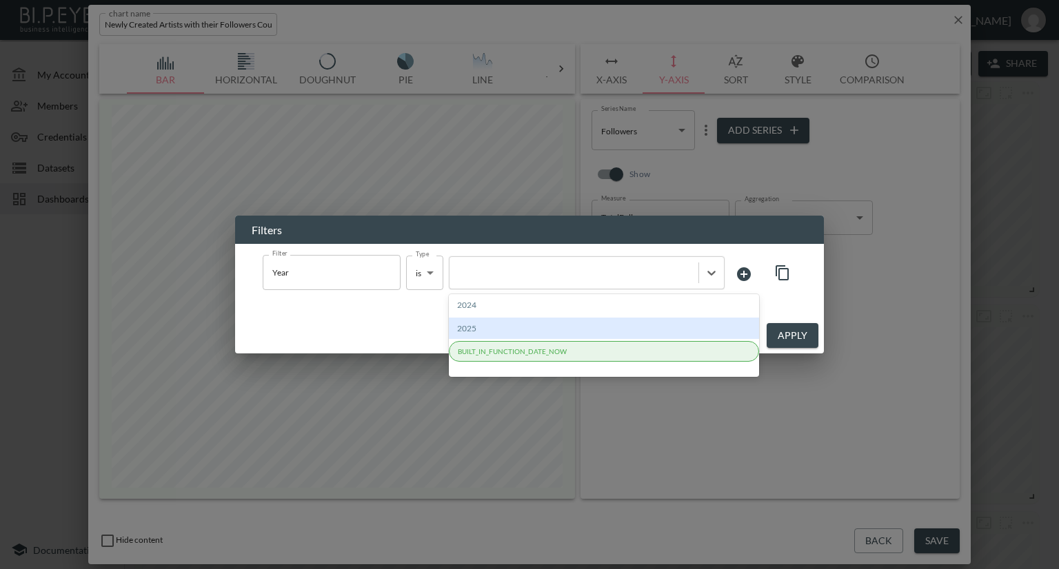
click at [549, 327] on div "2025" at bounding box center [604, 328] width 310 height 21
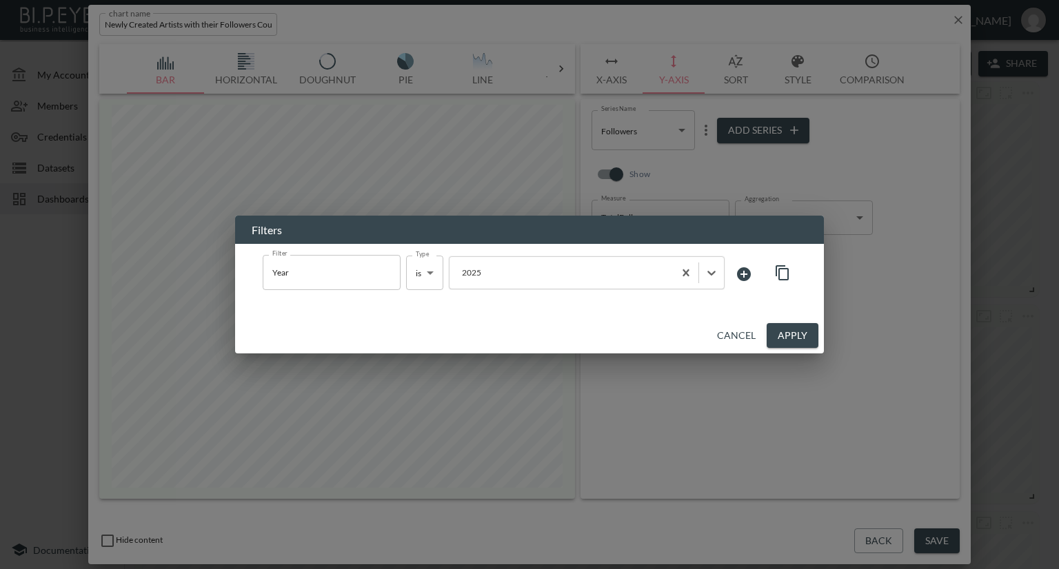
click at [785, 330] on button "Apply" at bounding box center [793, 336] width 52 height 26
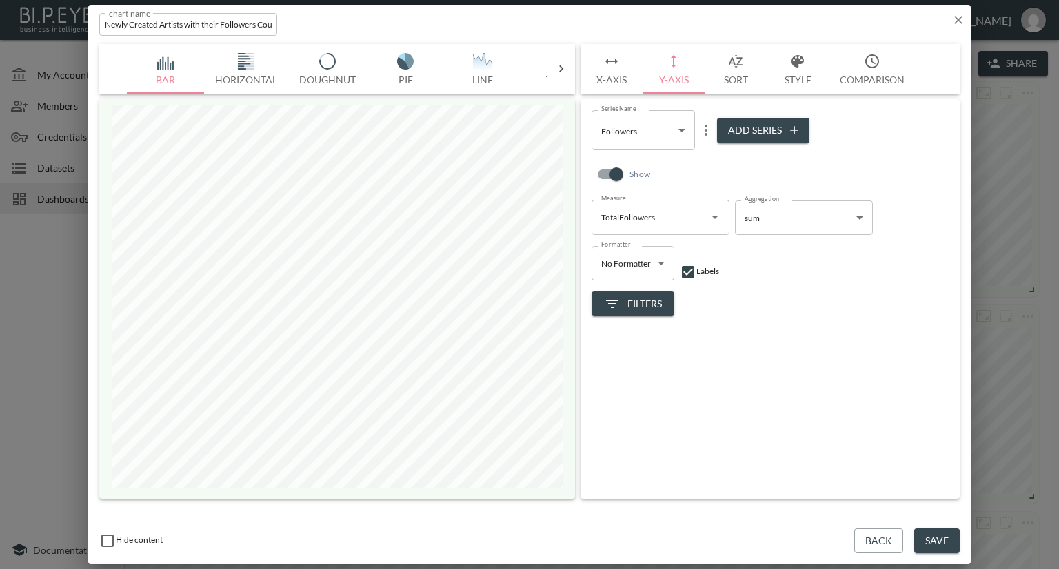
click at [929, 529] on button "Save" at bounding box center [937, 542] width 46 height 26
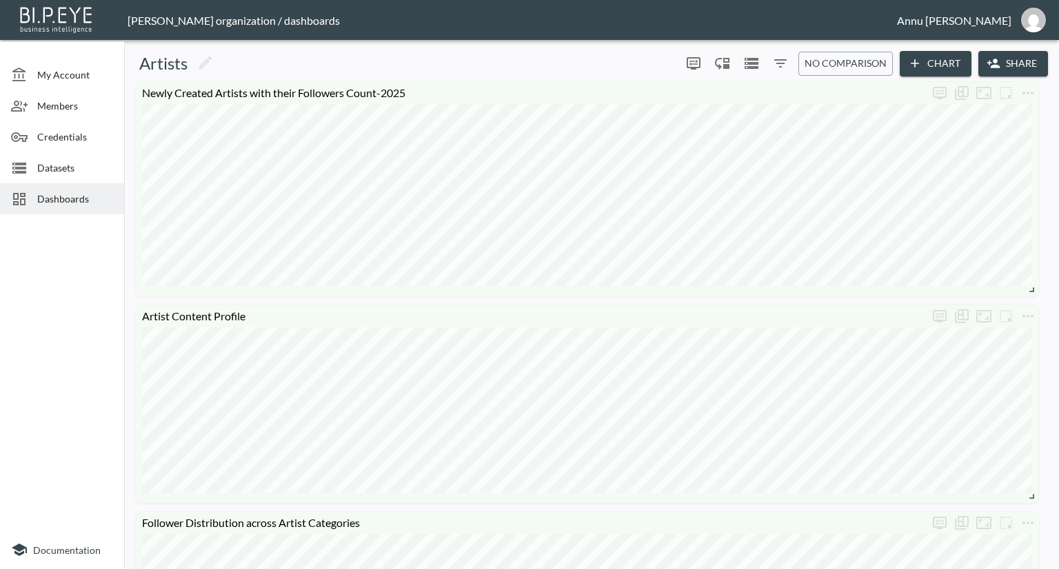
click at [74, 173] on span "Datasets" at bounding box center [75, 168] width 76 height 14
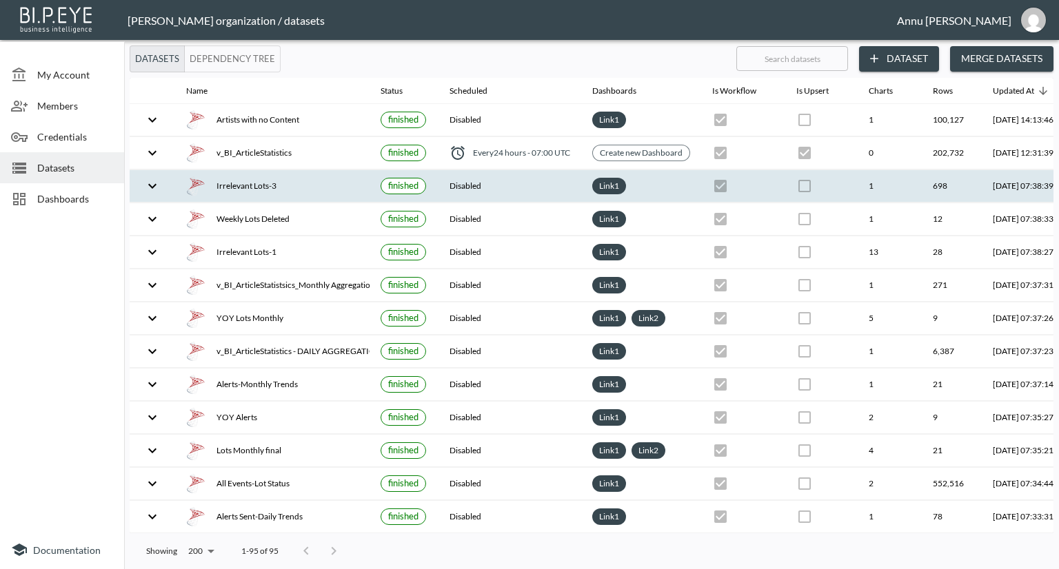
click at [273, 181] on div "Irrelevant Lots-3" at bounding box center [272, 185] width 172 height 19
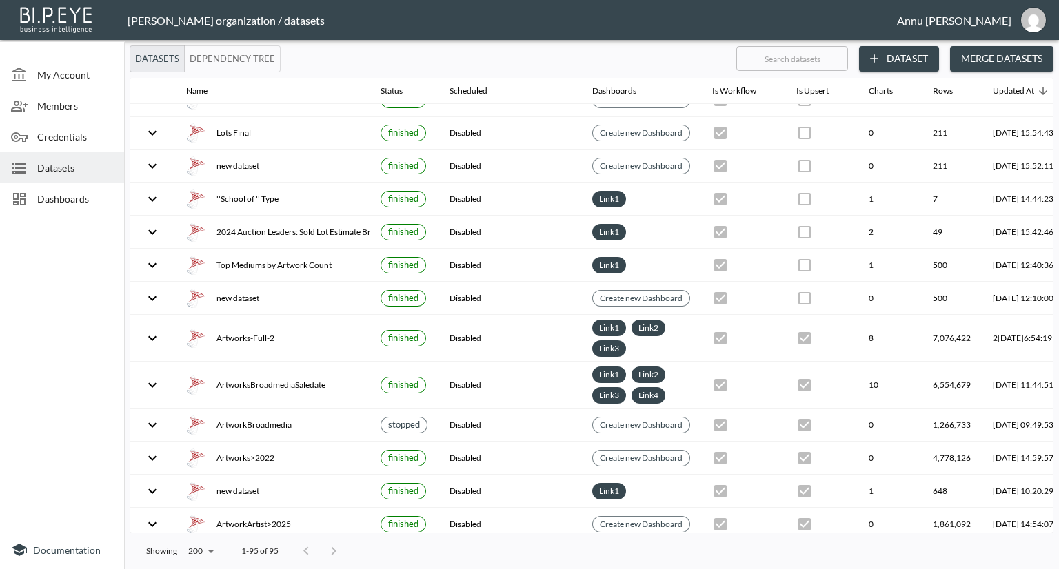
scroll to position [3104, 0]
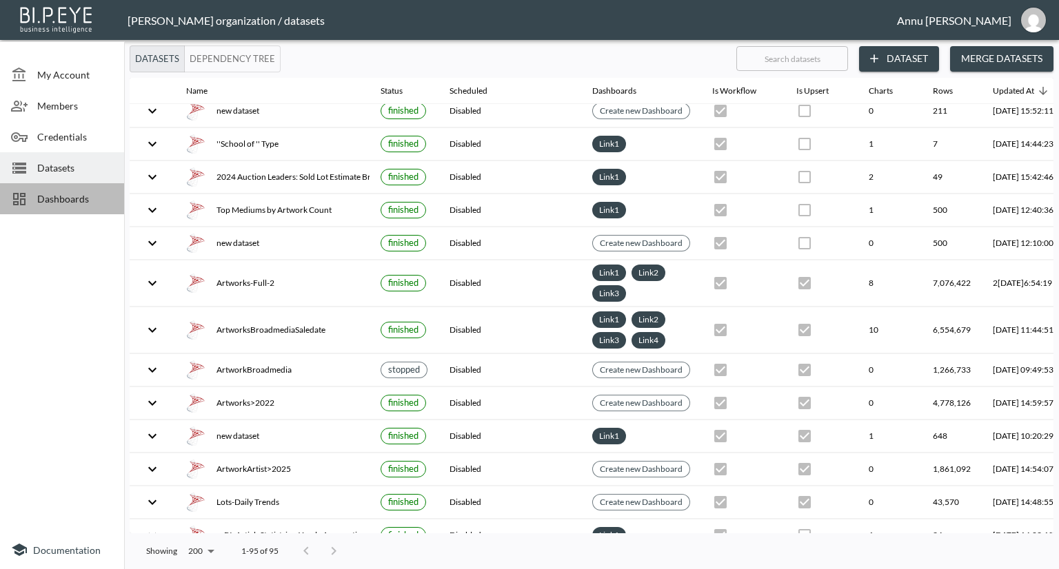
click at [91, 203] on span "Dashboards" at bounding box center [75, 199] width 76 height 14
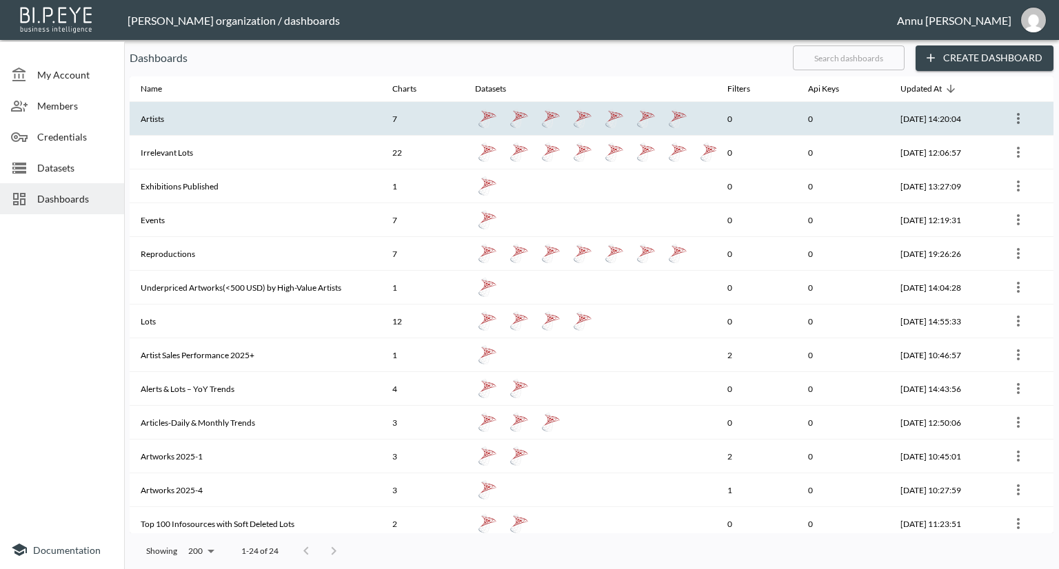
click at [176, 119] on th "Artists" at bounding box center [256, 119] width 252 height 34
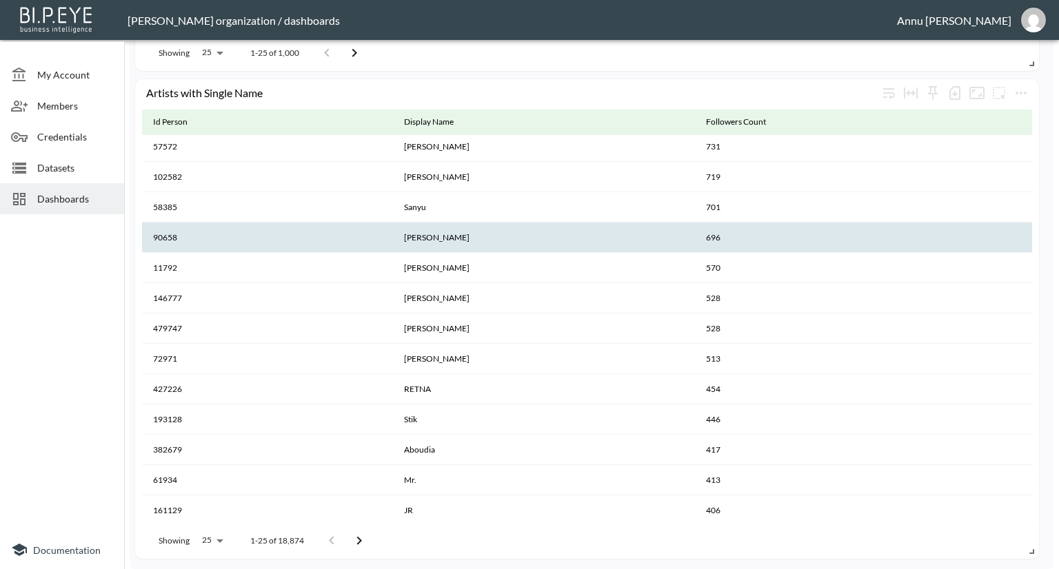
scroll to position [371, 0]
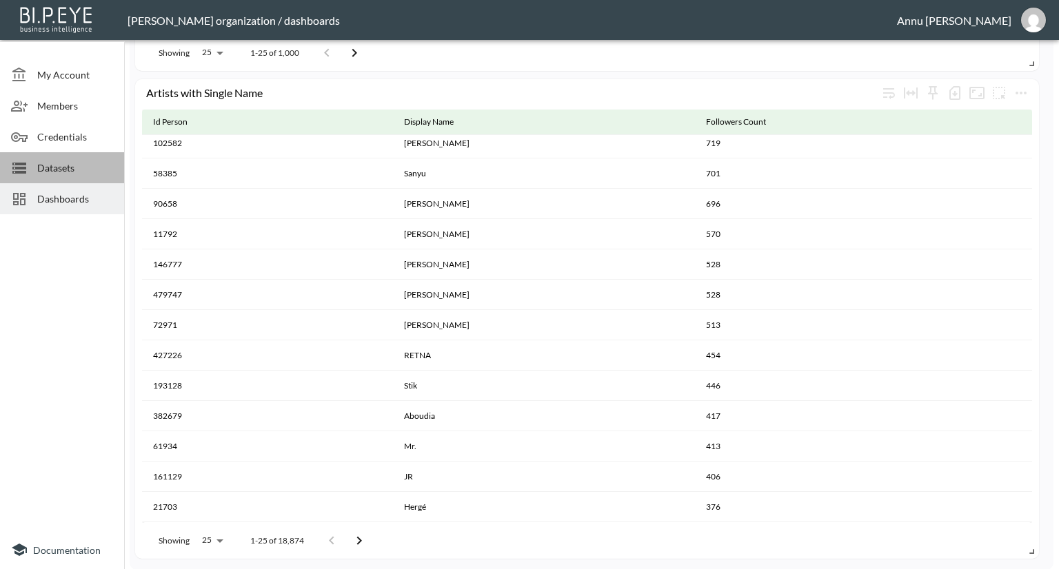
click at [80, 165] on span "Datasets" at bounding box center [75, 168] width 76 height 14
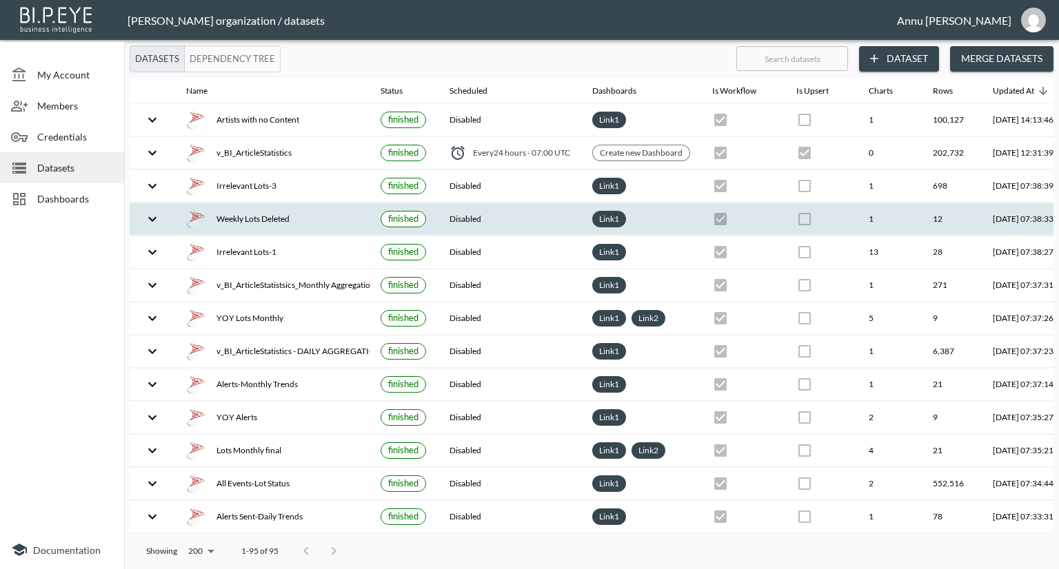
click at [290, 221] on div "Weekly Lots Deleted" at bounding box center [272, 219] width 172 height 19
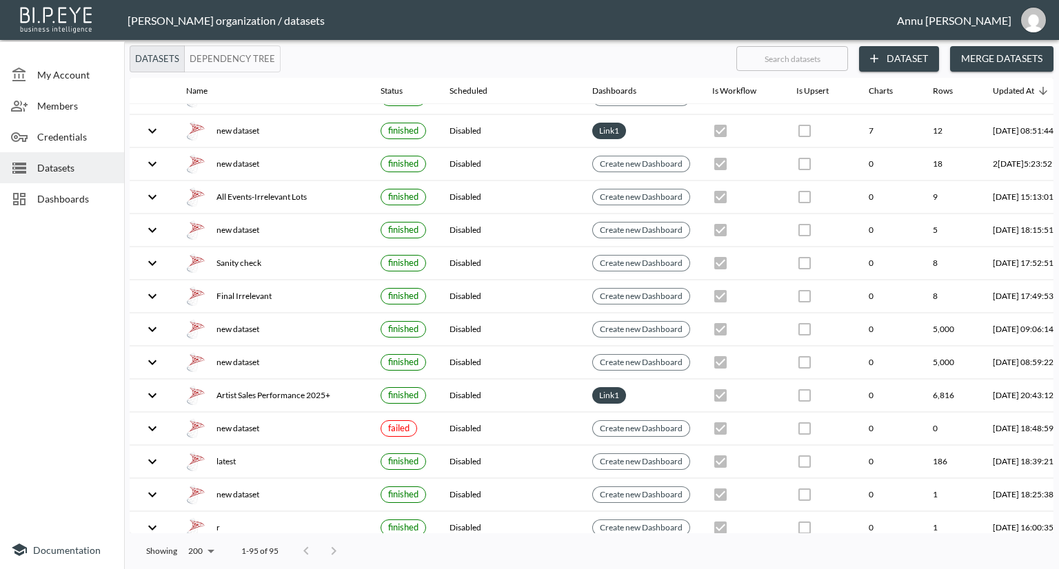
scroll to position [1930, 0]
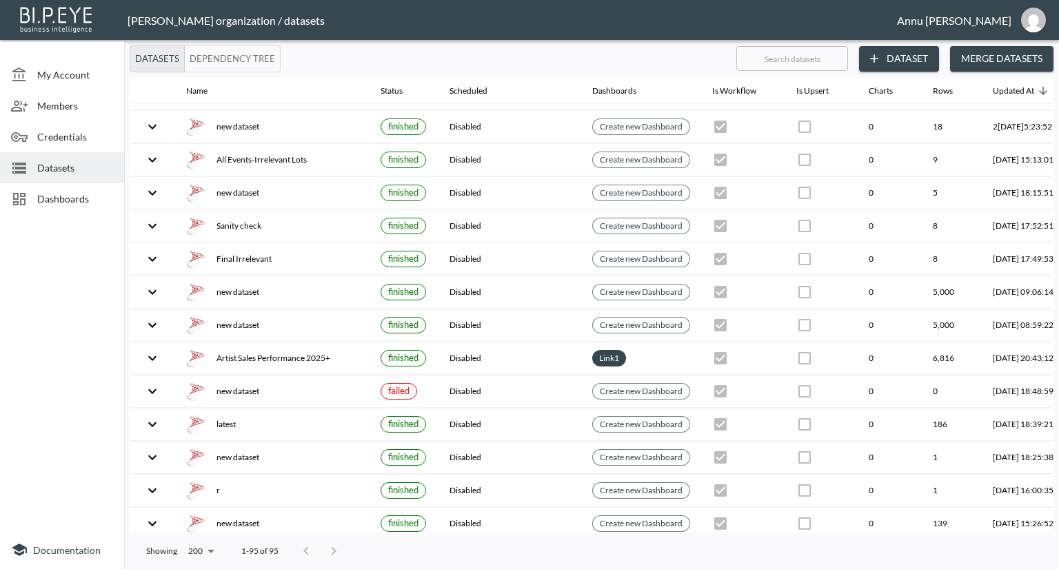
drag, startPoint x: 68, startPoint y: 168, endPoint x: 68, endPoint y: 177, distance: 9.7
click at [68, 168] on span "Datasets" at bounding box center [75, 168] width 76 height 14
click at [68, 192] on span "Dashboards" at bounding box center [75, 199] width 76 height 14
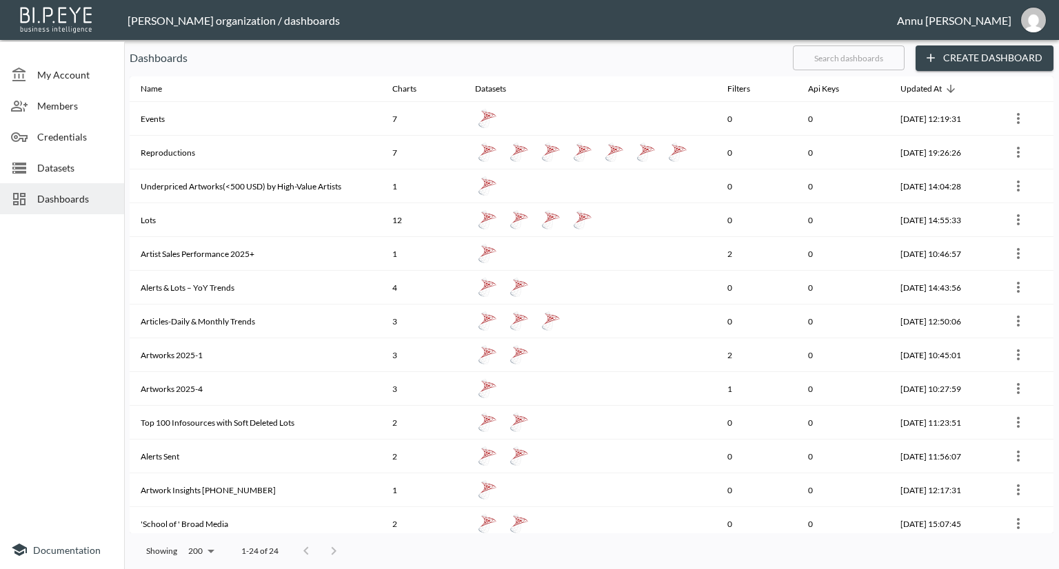
scroll to position [207, 0]
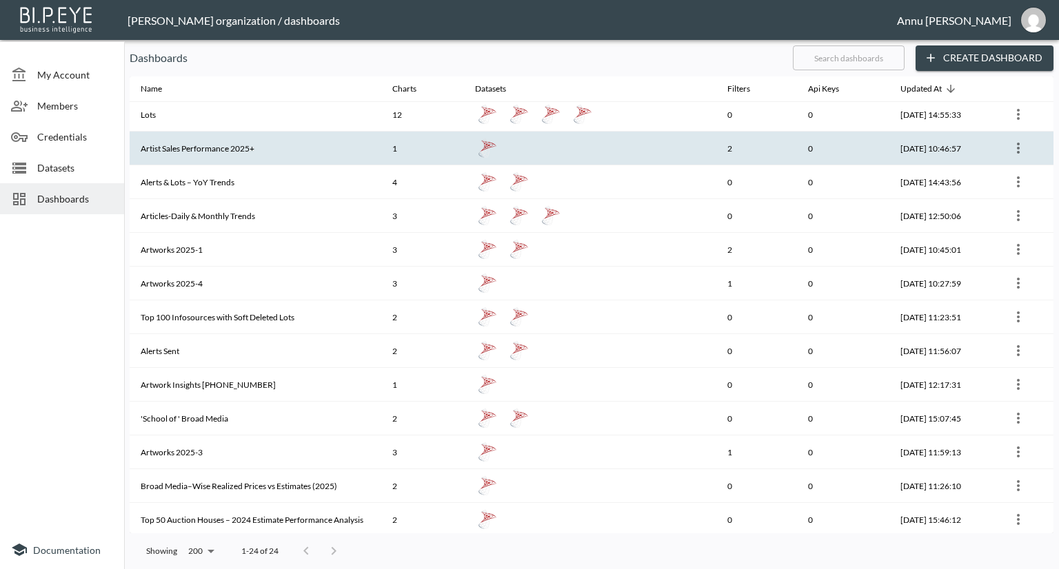
click at [301, 154] on th "Artist Sales Performance 2025+" at bounding box center [256, 149] width 252 height 34
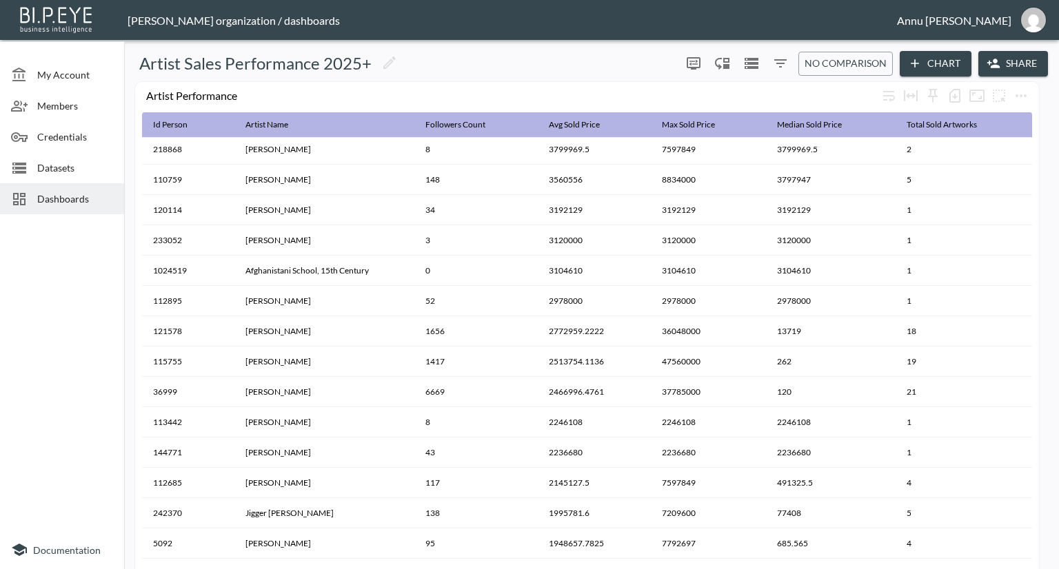
scroll to position [189, 0]
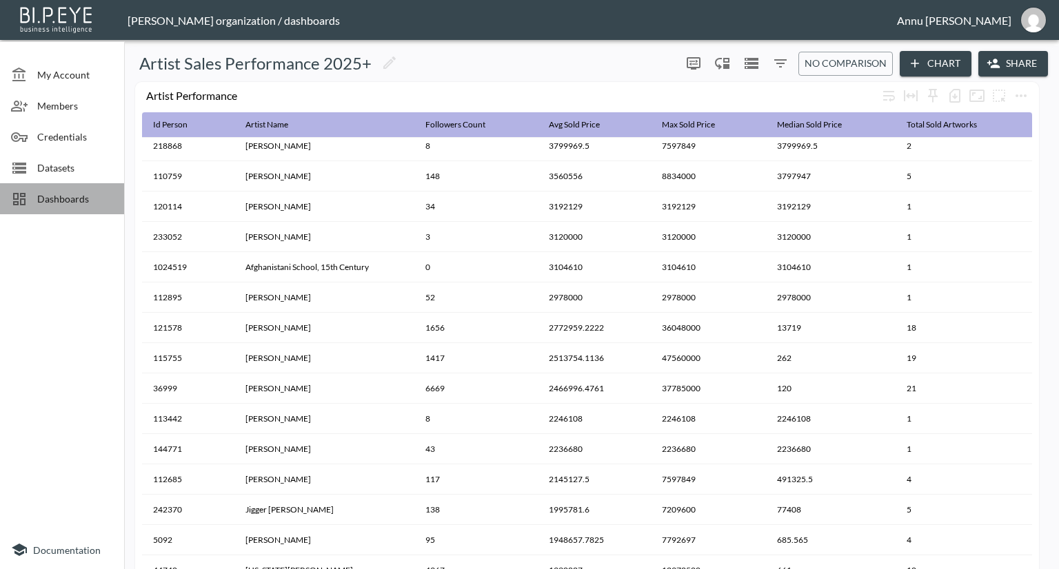
click at [99, 208] on div "Dashboards" at bounding box center [62, 198] width 124 height 31
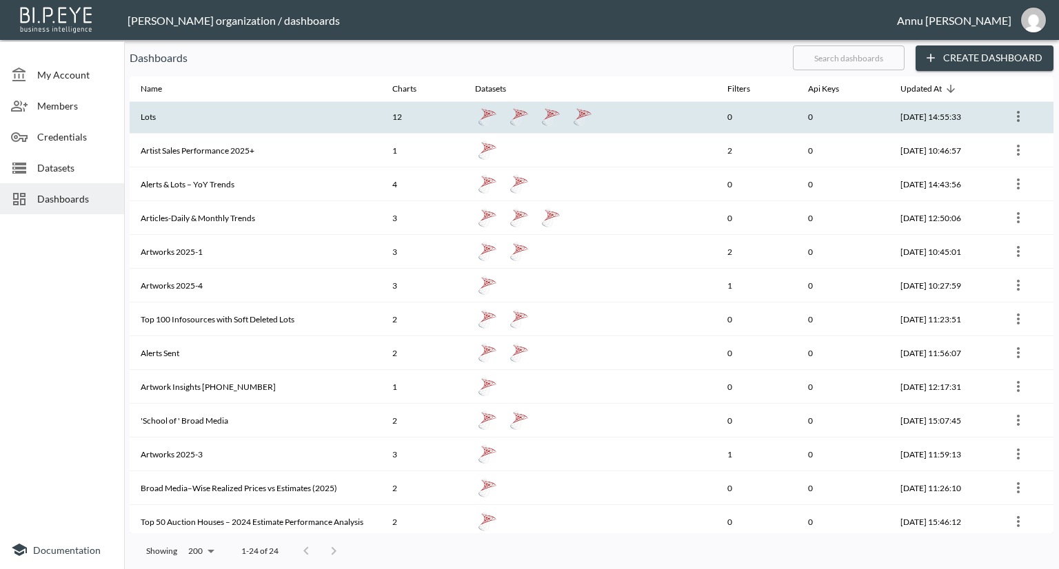
scroll to position [207, 0]
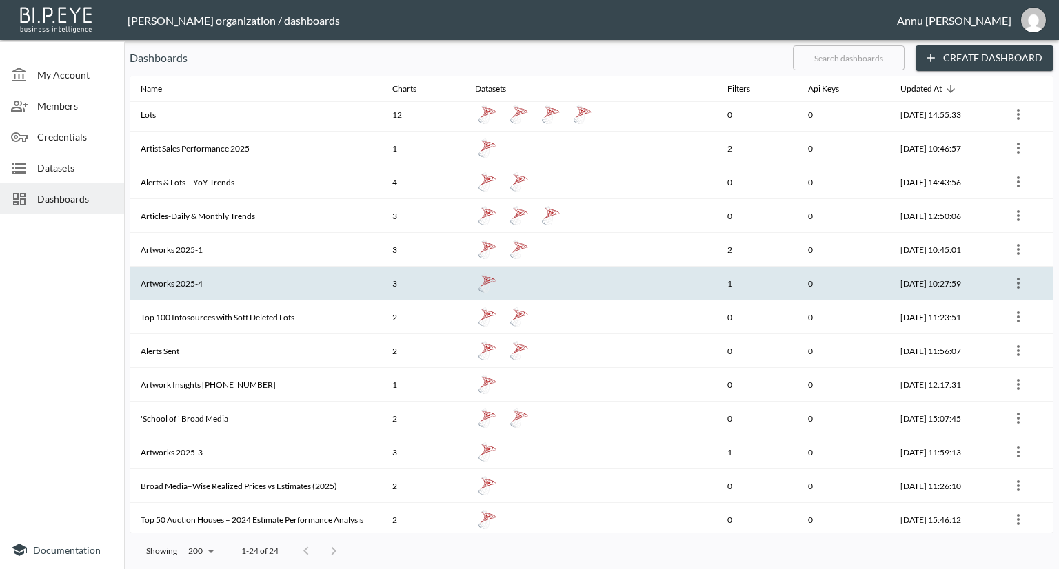
click at [233, 282] on th "Artworks 2025-4" at bounding box center [256, 284] width 252 height 34
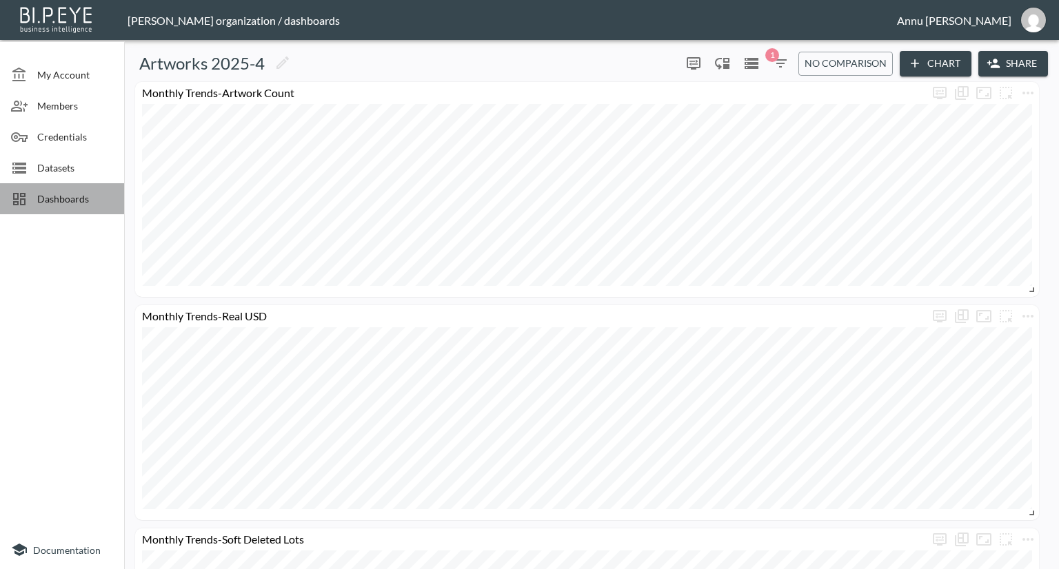
click at [108, 192] on span "Dashboards" at bounding box center [75, 199] width 76 height 14
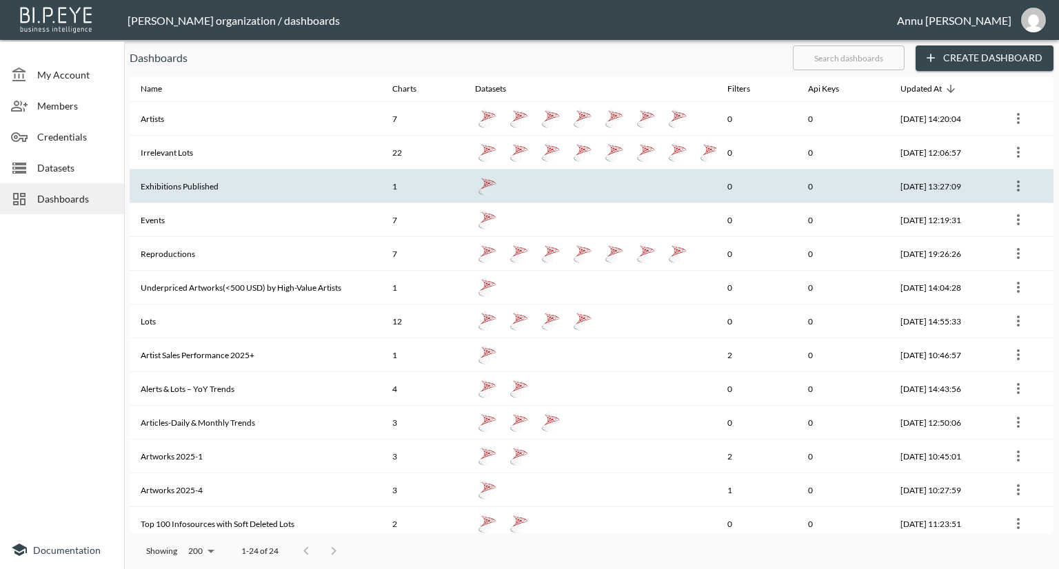
scroll to position [276, 0]
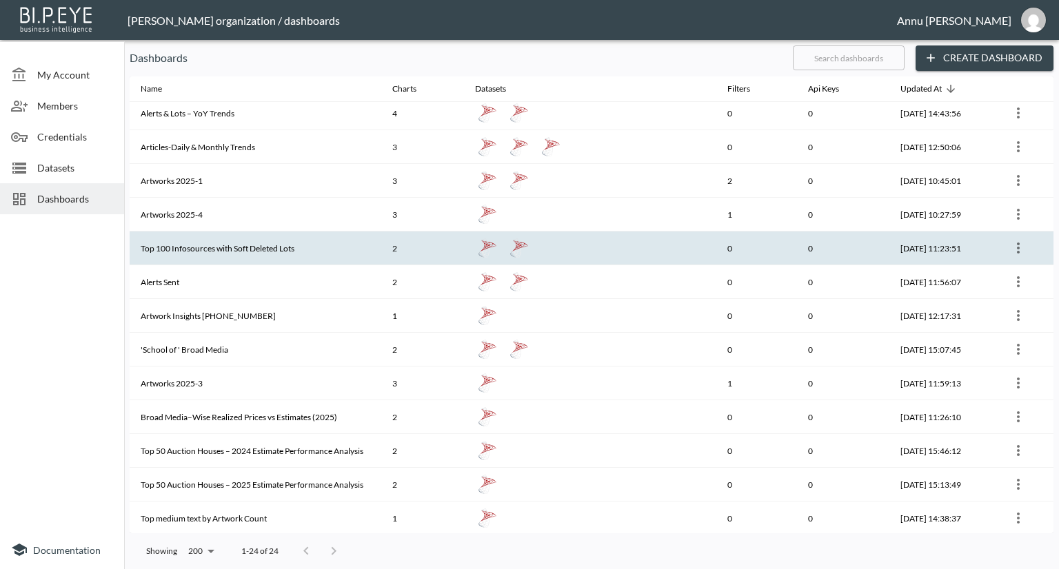
click at [256, 254] on th "Top 100 Infosources with Soft Deleted Lots" at bounding box center [256, 249] width 252 height 34
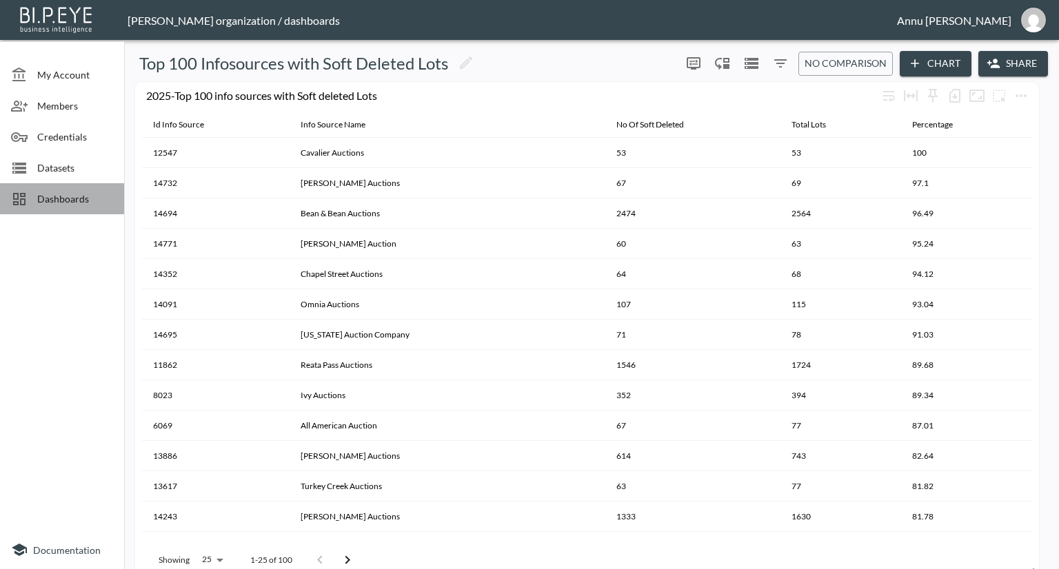
click at [108, 205] on span "Dashboards" at bounding box center [75, 199] width 76 height 14
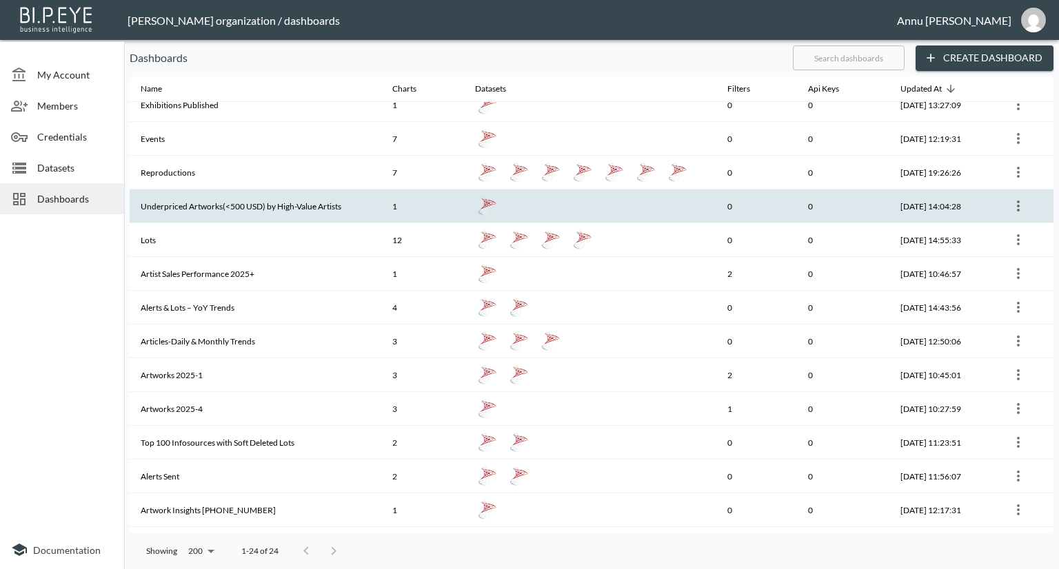
scroll to position [276, 0]
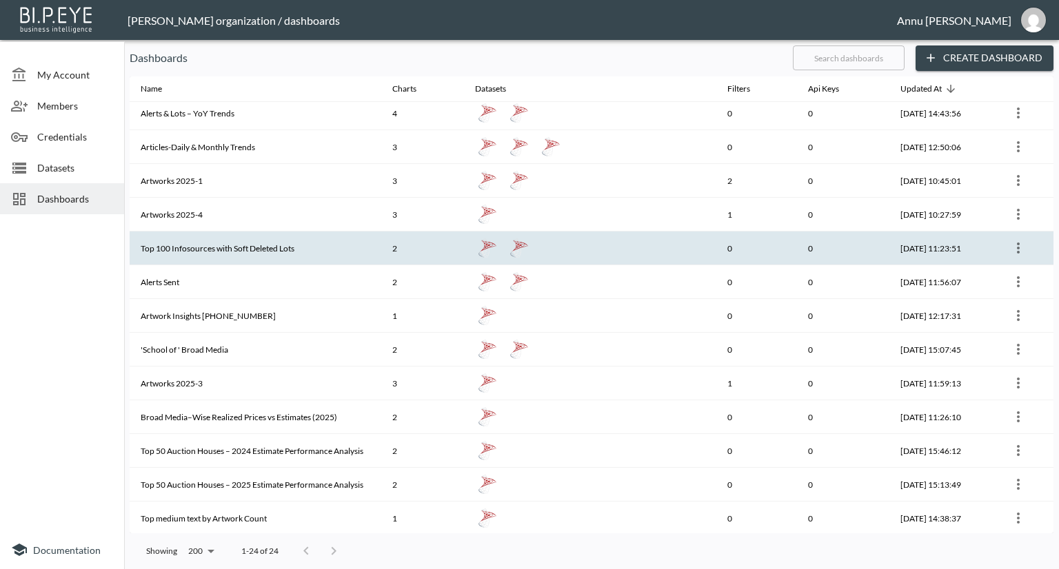
click at [252, 247] on th "Top 100 Infosources with Soft Deleted Lots" at bounding box center [256, 249] width 252 height 34
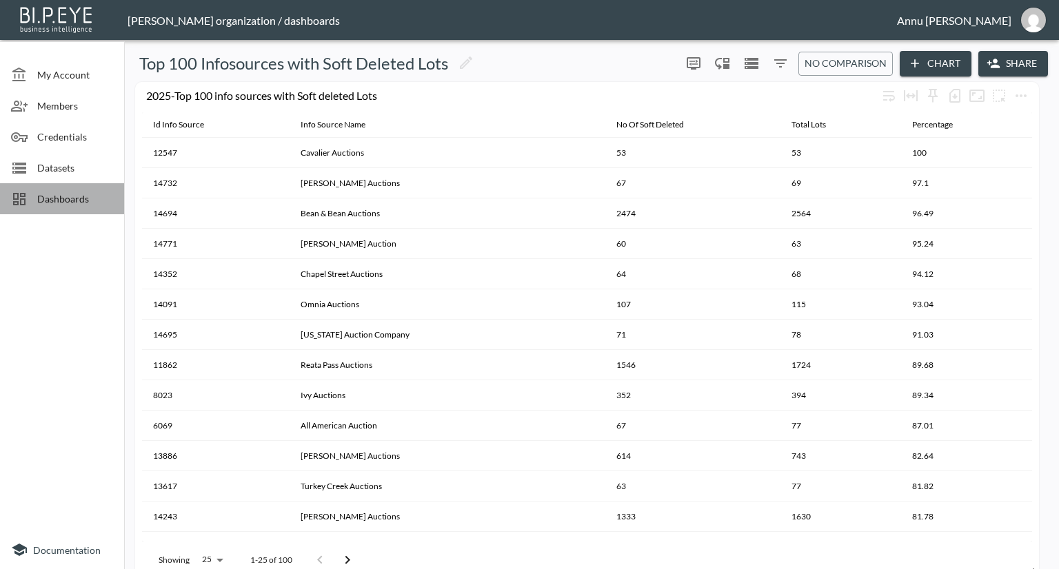
click at [90, 199] on span "Dashboards" at bounding box center [75, 199] width 76 height 14
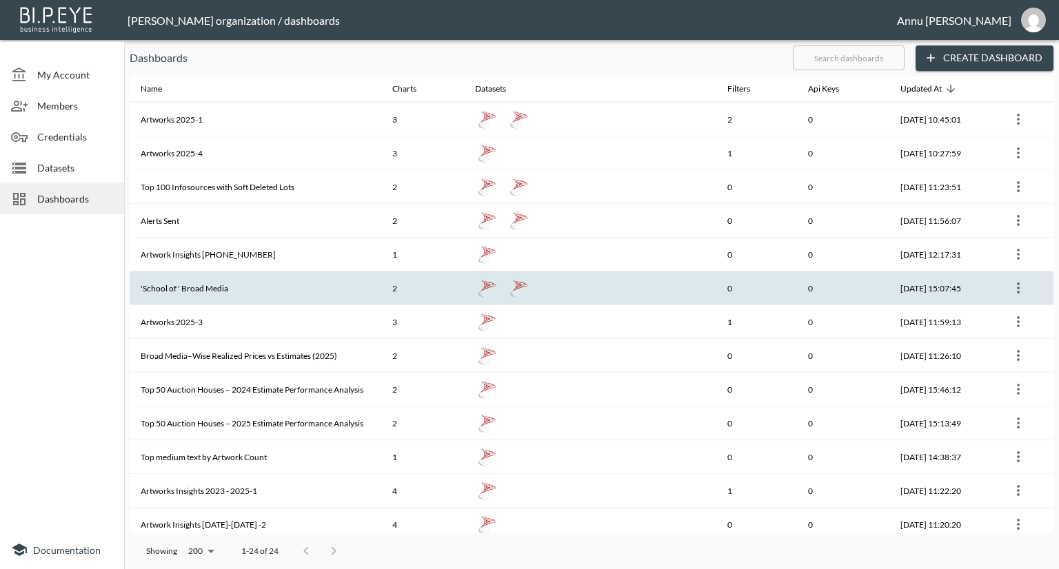
scroll to position [345, 0]
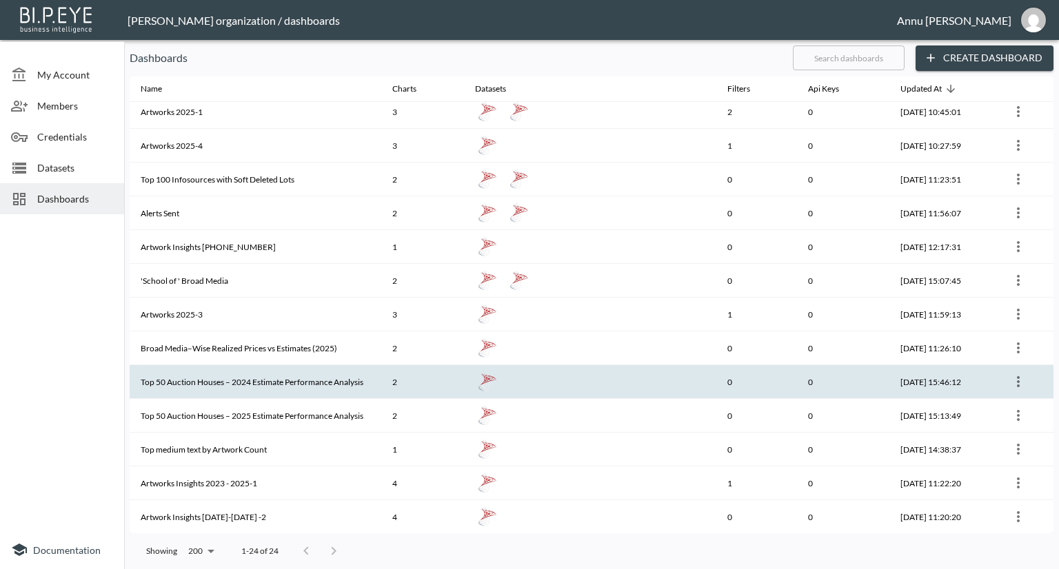
click at [240, 387] on th "Top 50 Auction Houses – 2024 Estimate Performance Analysis" at bounding box center [256, 382] width 252 height 34
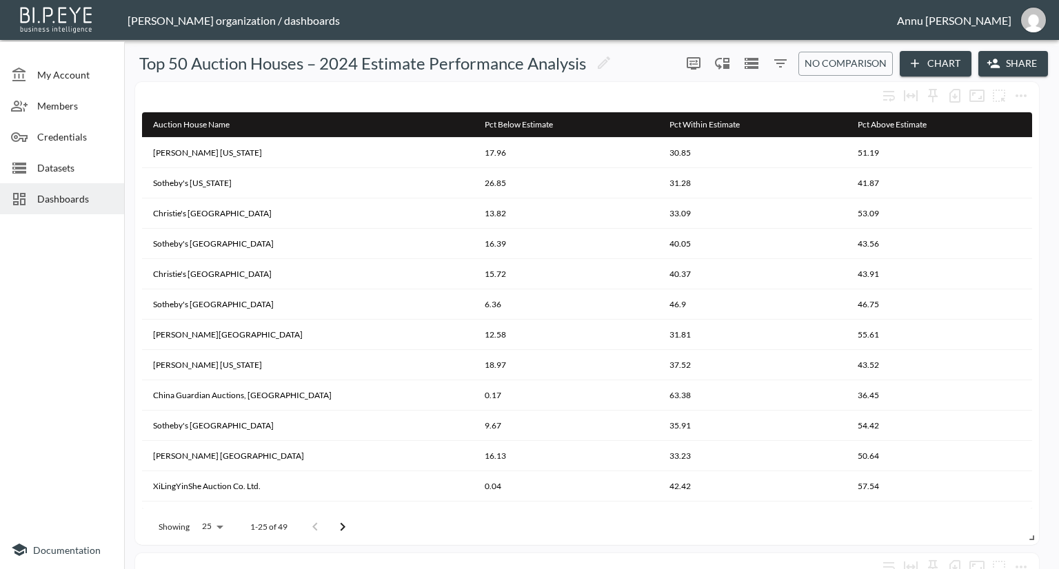
click at [83, 202] on span "Dashboards" at bounding box center [75, 199] width 76 height 14
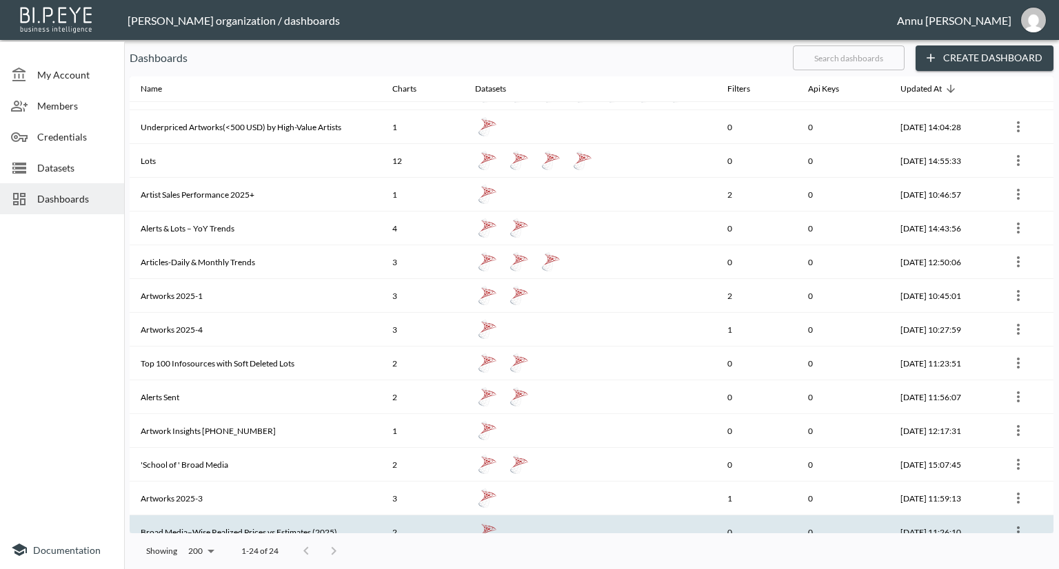
scroll to position [345, 0]
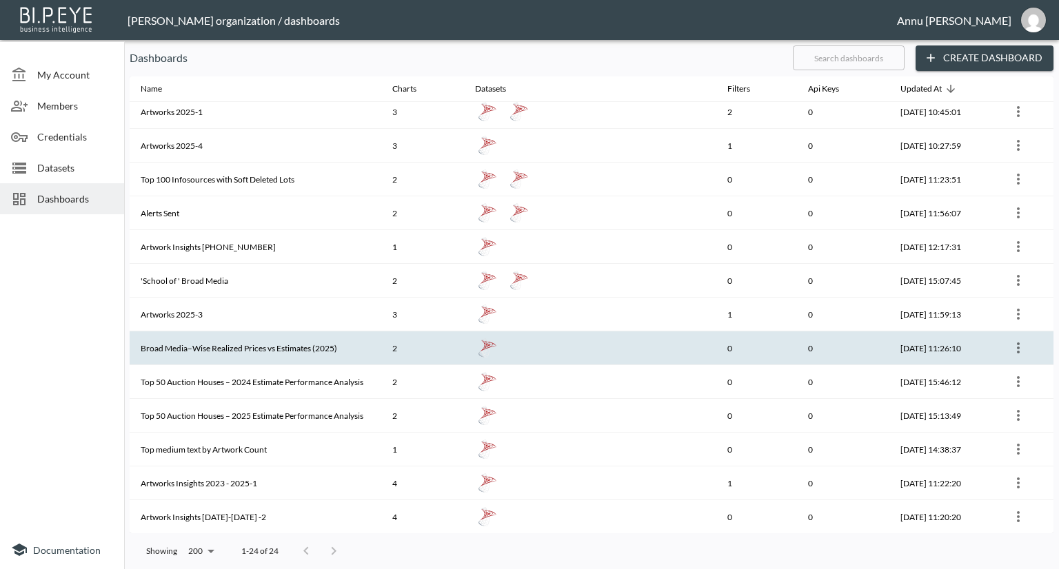
click at [230, 348] on th "Broad Media–Wise Realized Prices vs Estimates (2025)" at bounding box center [256, 349] width 252 height 34
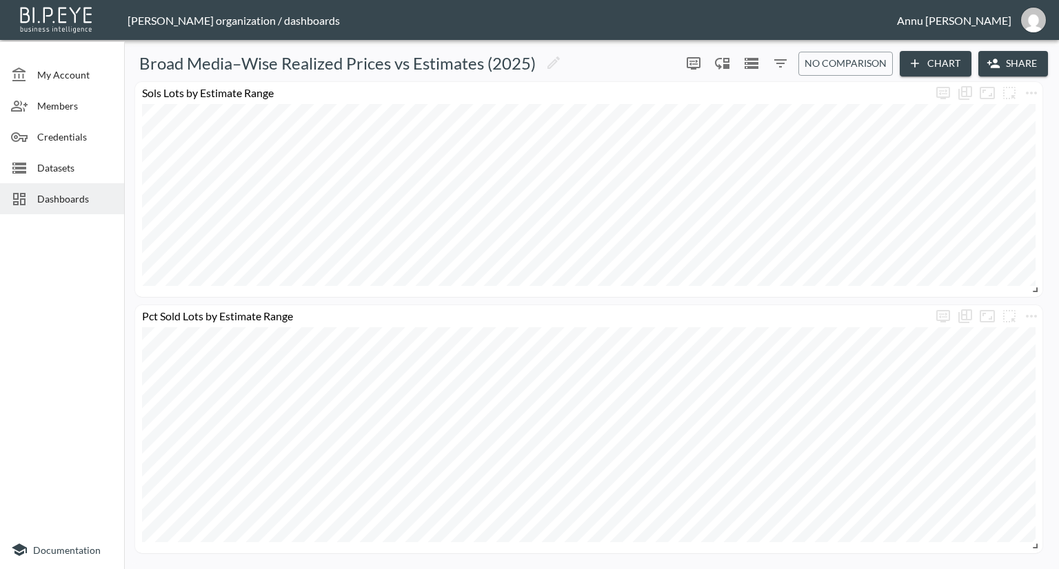
click at [93, 202] on span "Dashboards" at bounding box center [75, 199] width 76 height 14
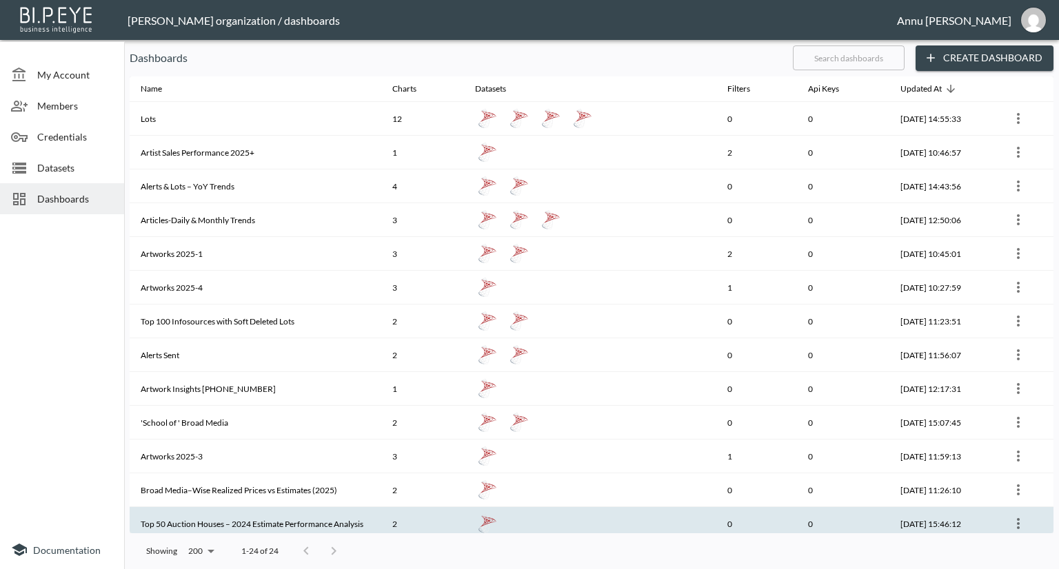
scroll to position [345, 0]
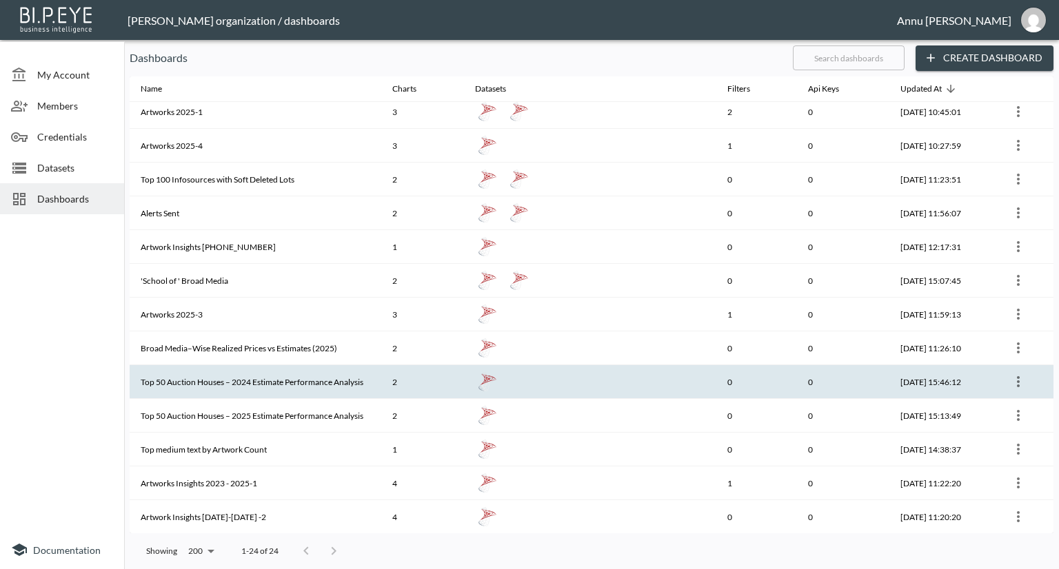
click at [201, 381] on th "Top 50 Auction Houses – 2024 Estimate Performance Analysis" at bounding box center [256, 382] width 252 height 34
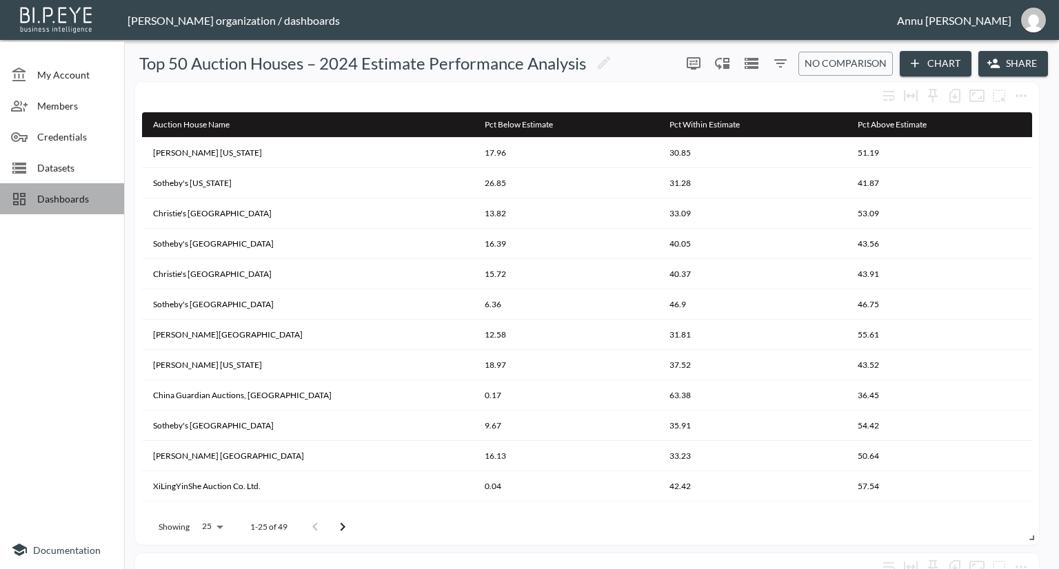
click at [91, 205] on span "Dashboards" at bounding box center [75, 199] width 76 height 14
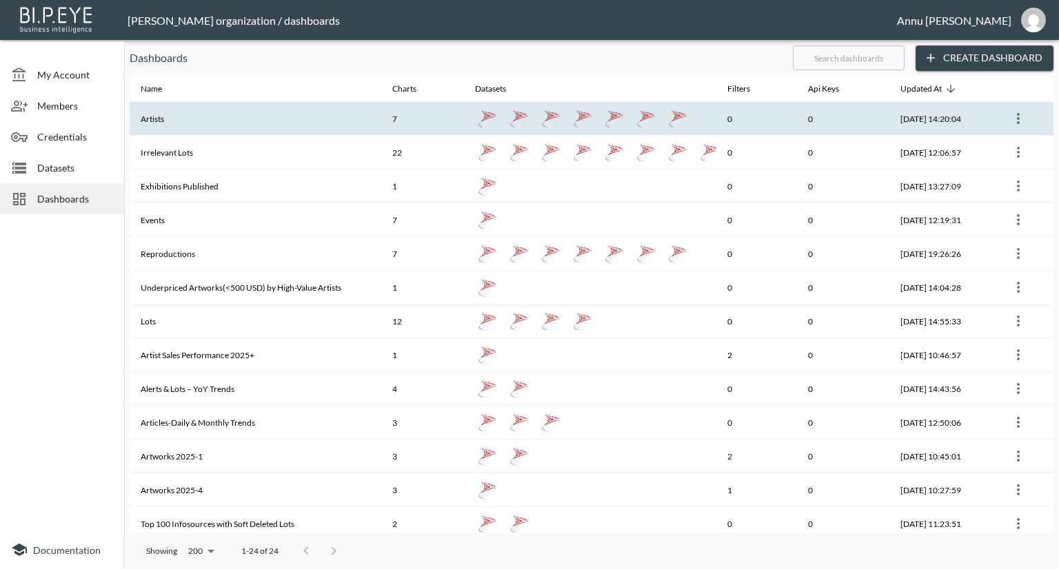
click at [211, 115] on th "Artists" at bounding box center [256, 119] width 252 height 34
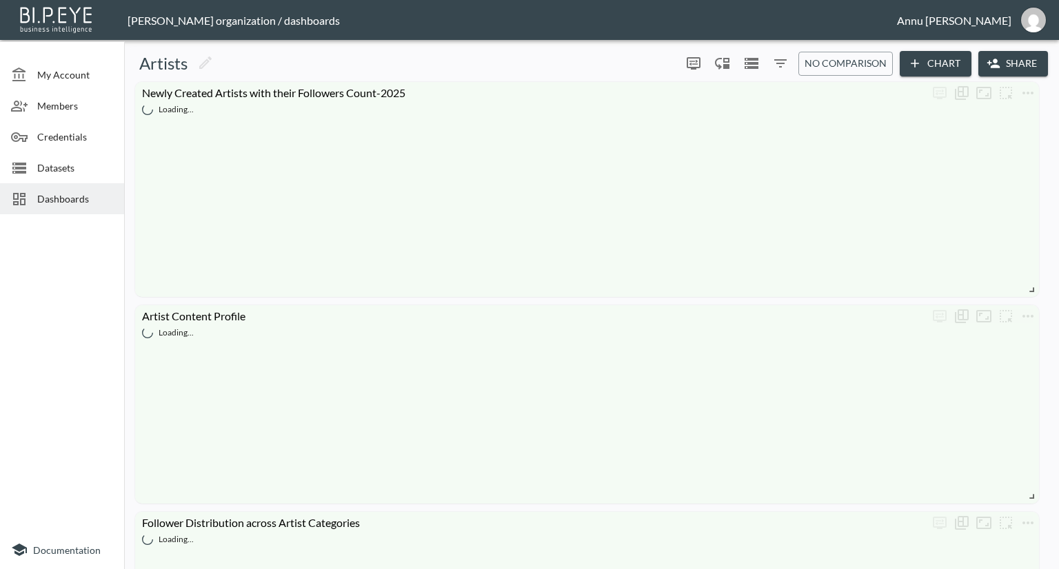
click at [97, 76] on span "My Account" at bounding box center [75, 75] width 76 height 14
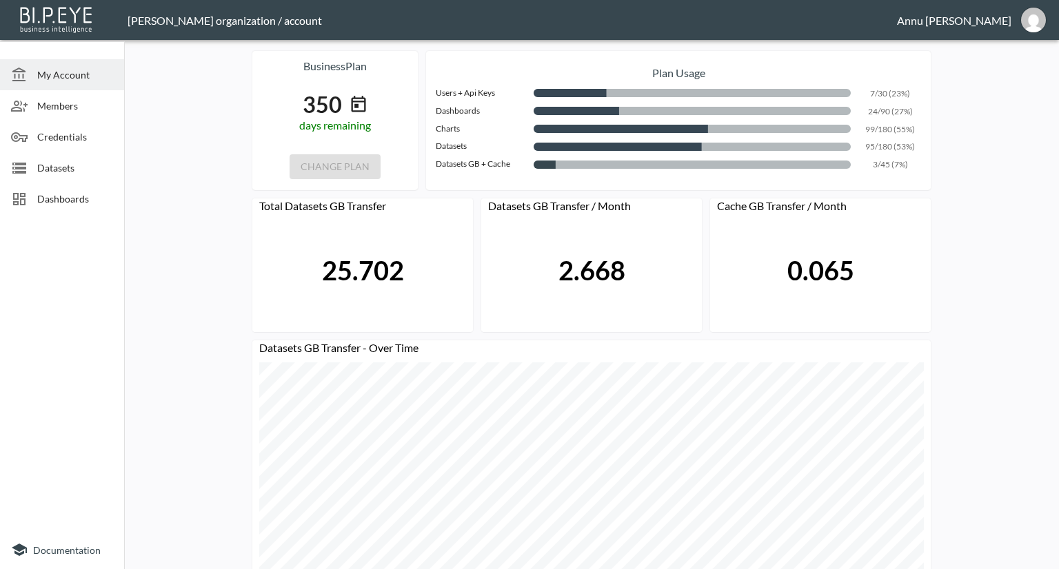
click at [83, 165] on span "Datasets" at bounding box center [75, 168] width 76 height 14
